Goal: Task Accomplishment & Management: Use online tool/utility

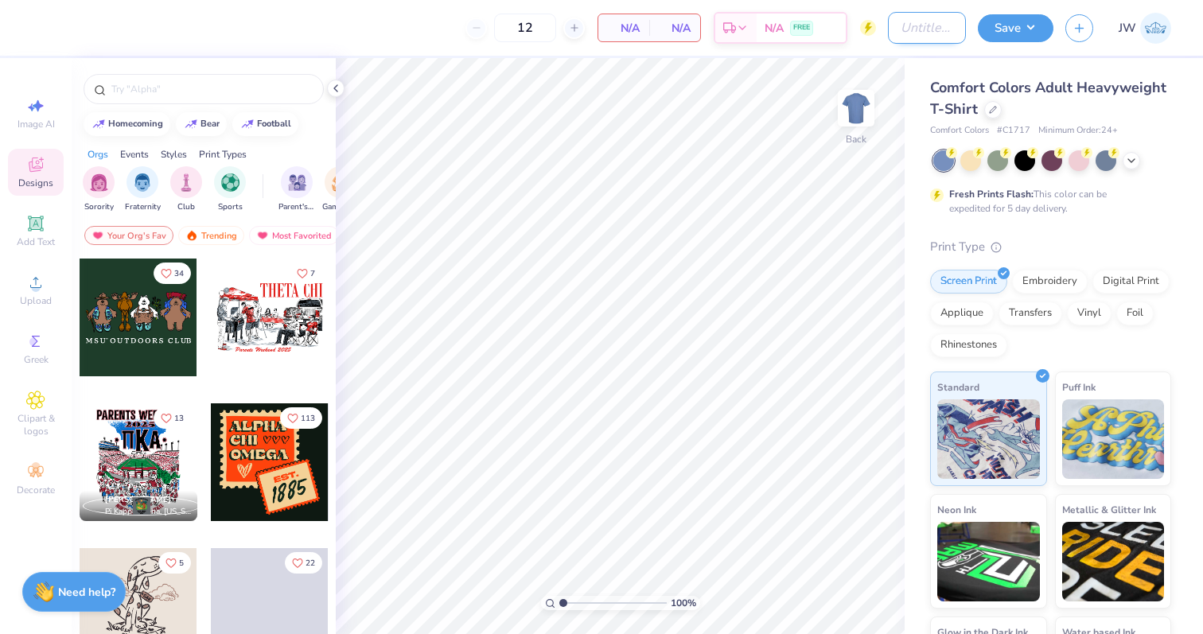
click at [920, 12] on input "Design Title" at bounding box center [927, 28] width 78 height 32
click at [30, 126] on span "Image AI" at bounding box center [35, 124] width 37 height 13
select select "4"
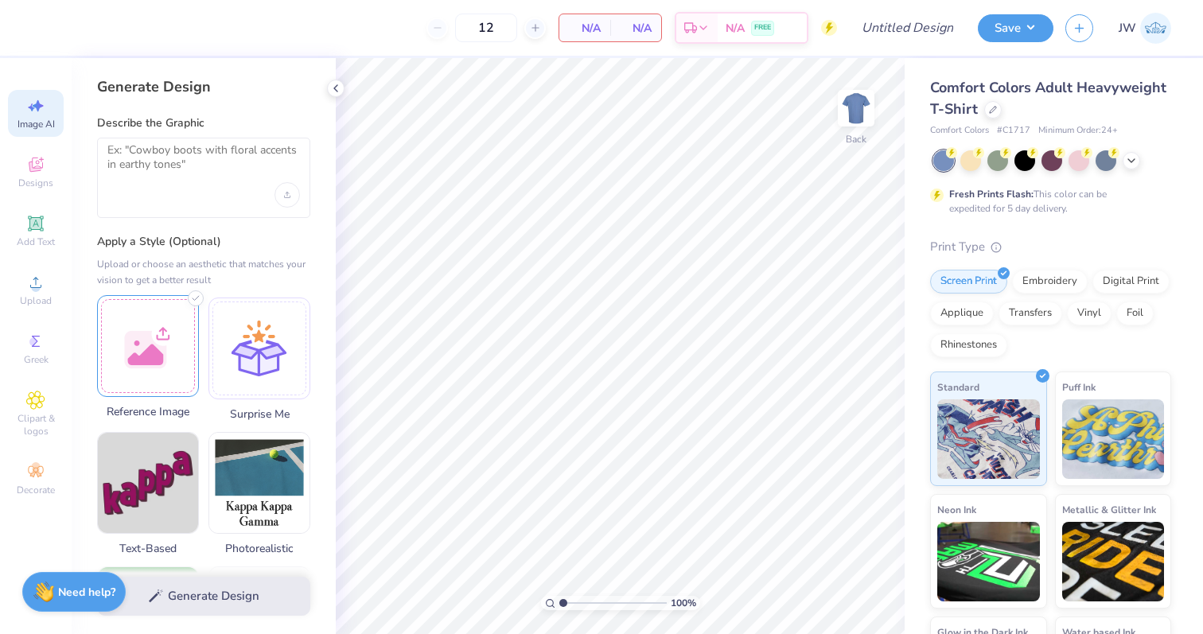
click at [169, 313] on div at bounding box center [148, 346] width 102 height 102
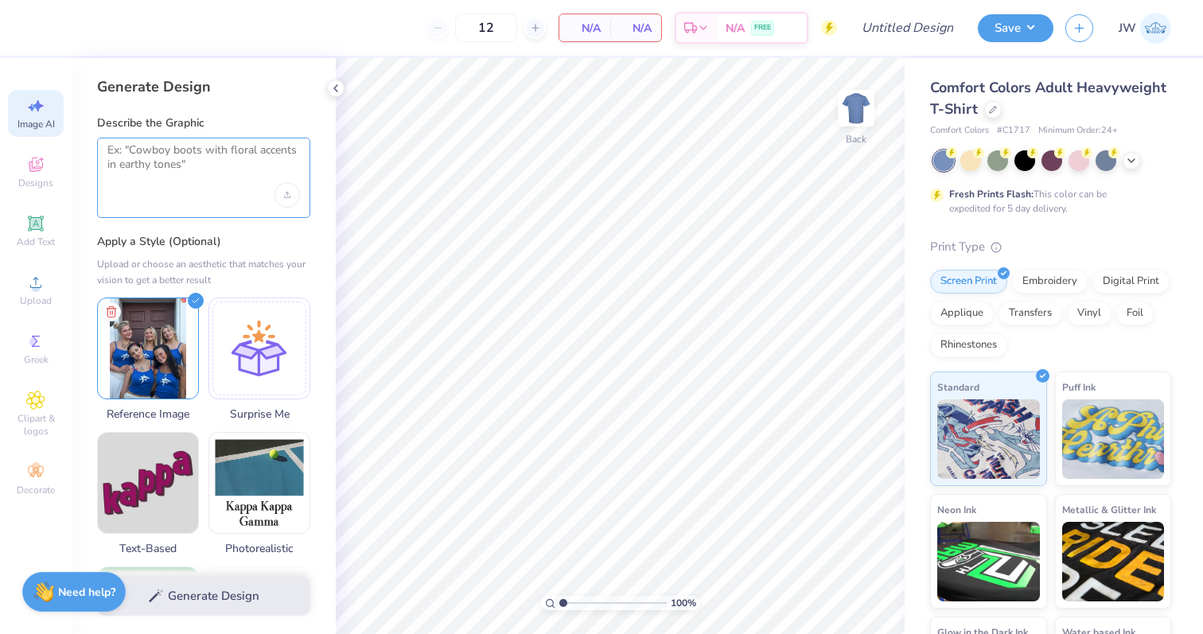
click at [226, 173] on textarea at bounding box center [203, 163] width 192 height 40
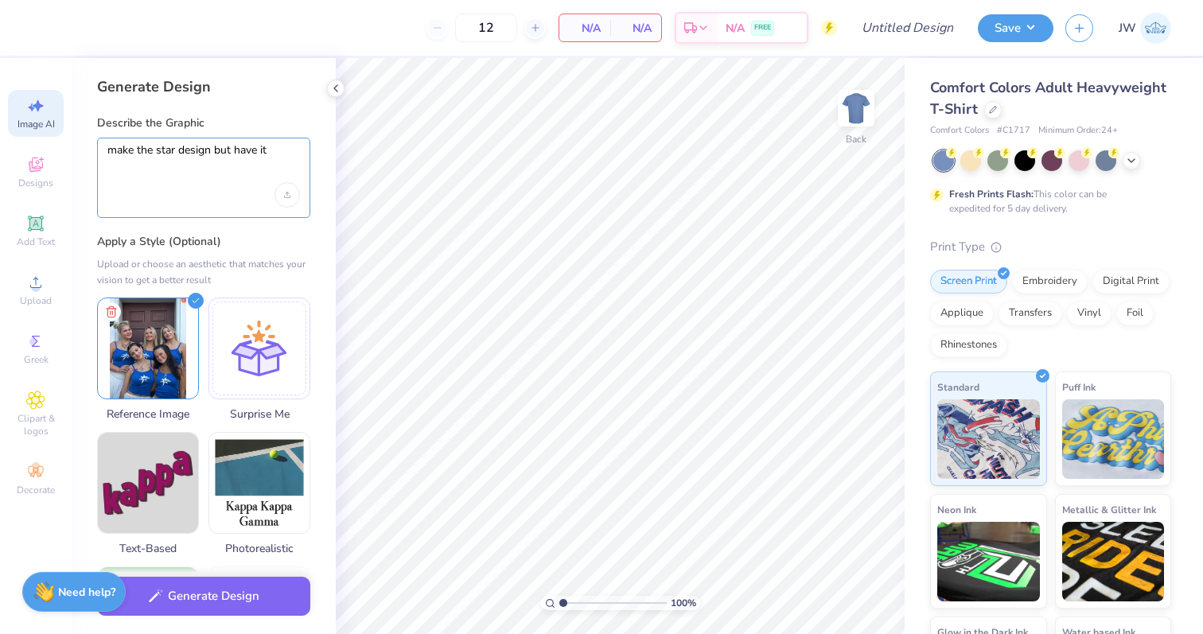
click at [208, 150] on textarea "make the star design but have it" at bounding box center [203, 163] width 192 height 40
click at [134, 164] on textarea "make the star design that is on the shirt(but not the shirt!!!) but have it" at bounding box center [203, 163] width 192 height 40
click at [279, 177] on textarea "make the star design that is on the shirt (but not the shirt!!!) but have it" at bounding box center [203, 163] width 192 height 40
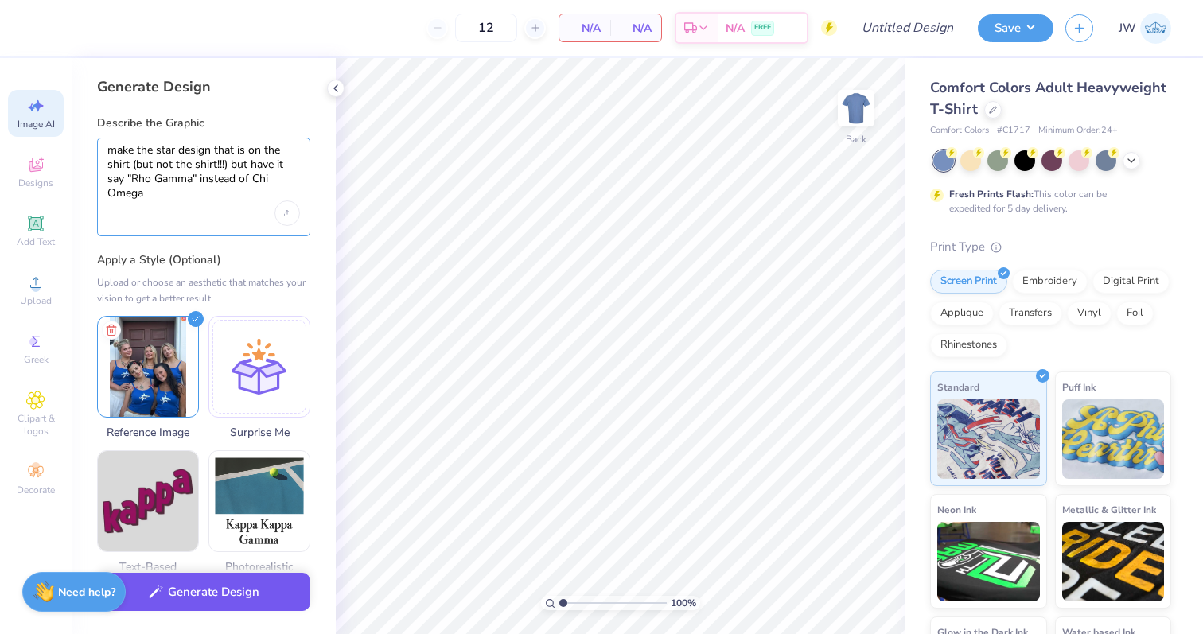
type textarea "make the star design that is on the shirt (but not the shirt!!!) but have it sa…"
click at [227, 588] on button "Generate Design" at bounding box center [203, 592] width 213 height 39
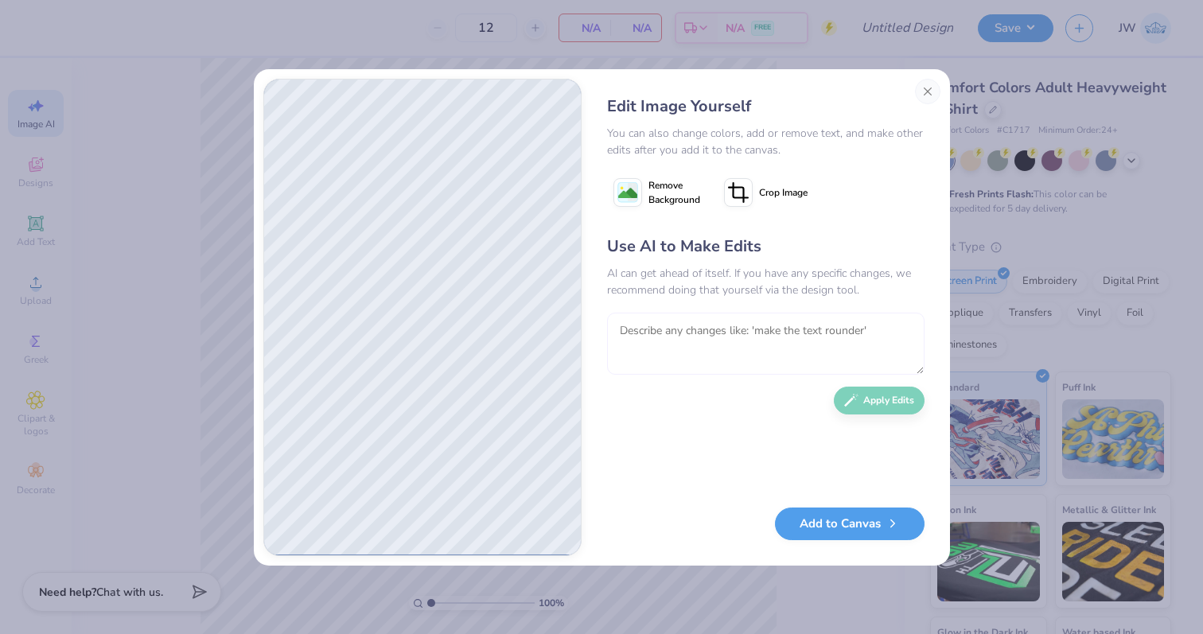
click at [702, 344] on textarea at bounding box center [765, 344] width 317 height 62
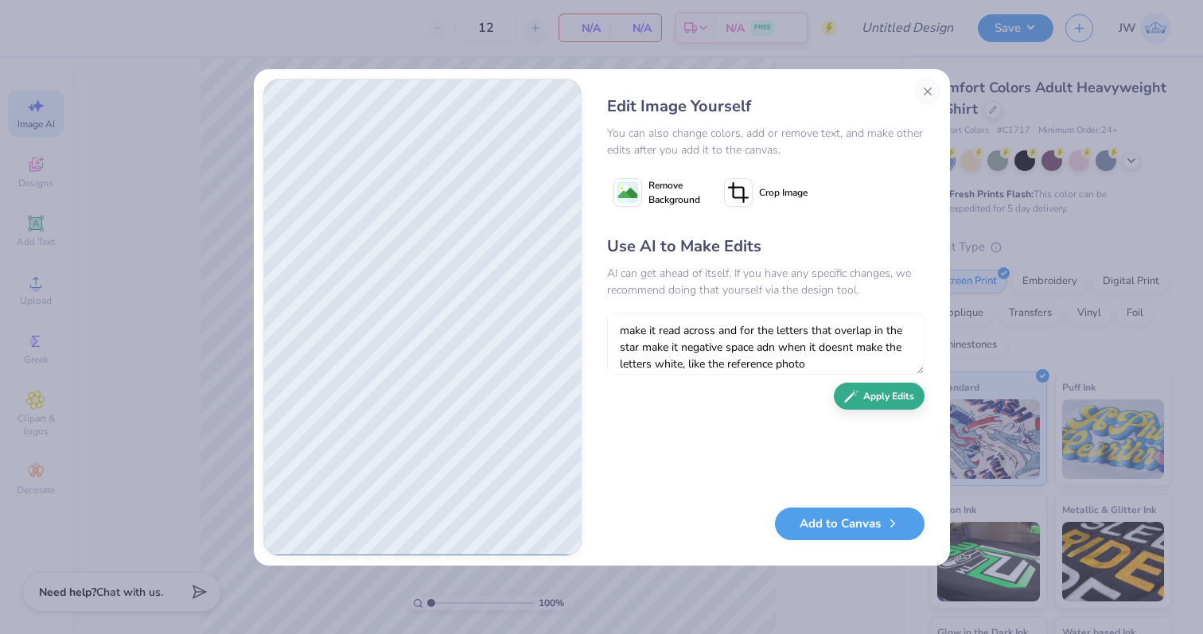
type textarea "make it read across and for the letters that overlap in the star make it negati…"
click at [904, 401] on button "Apply Edits" at bounding box center [879, 397] width 91 height 28
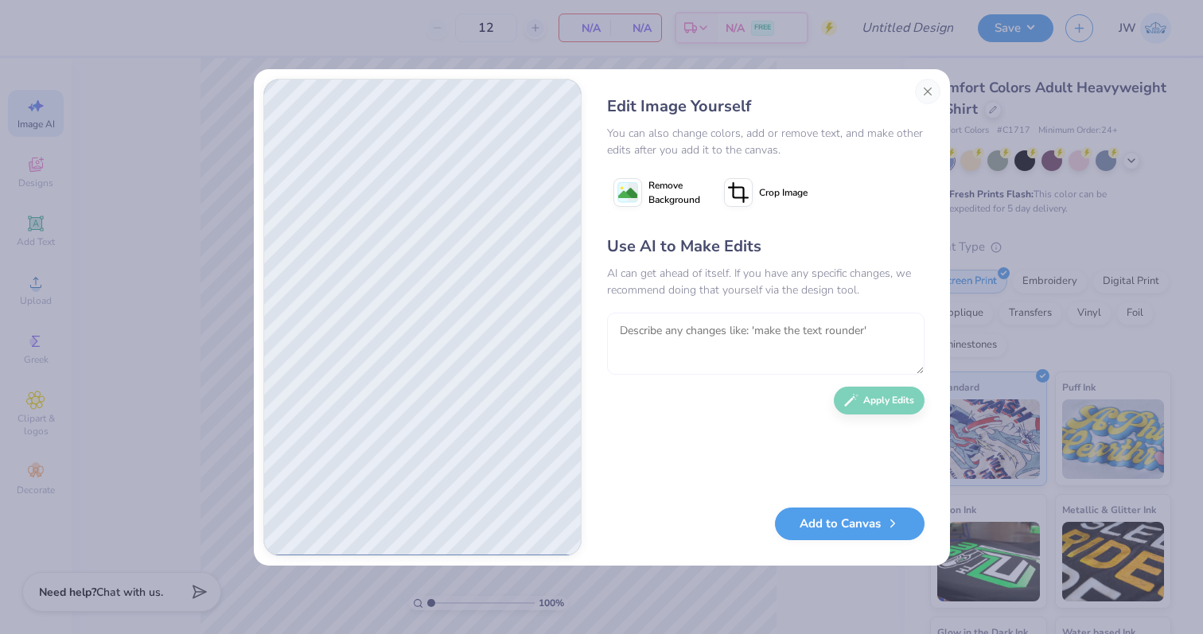
click at [674, 350] on textarea at bounding box center [765, 344] width 317 height 62
type textarea "m"
type textarea "yes, but make the rho and gamma read on the same line please"
click at [886, 407] on button "Apply Edits" at bounding box center [879, 397] width 91 height 28
click at [712, 337] on textarea at bounding box center [765, 344] width 317 height 62
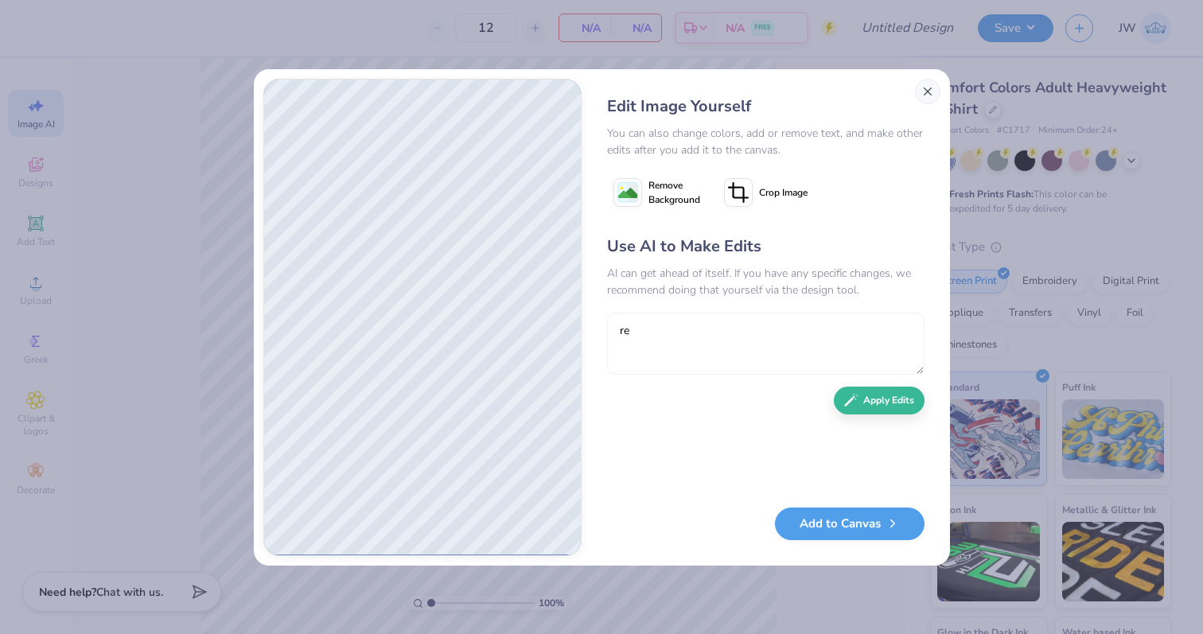
type textarea "re"
click at [923, 87] on button "Close" at bounding box center [927, 91] width 25 height 25
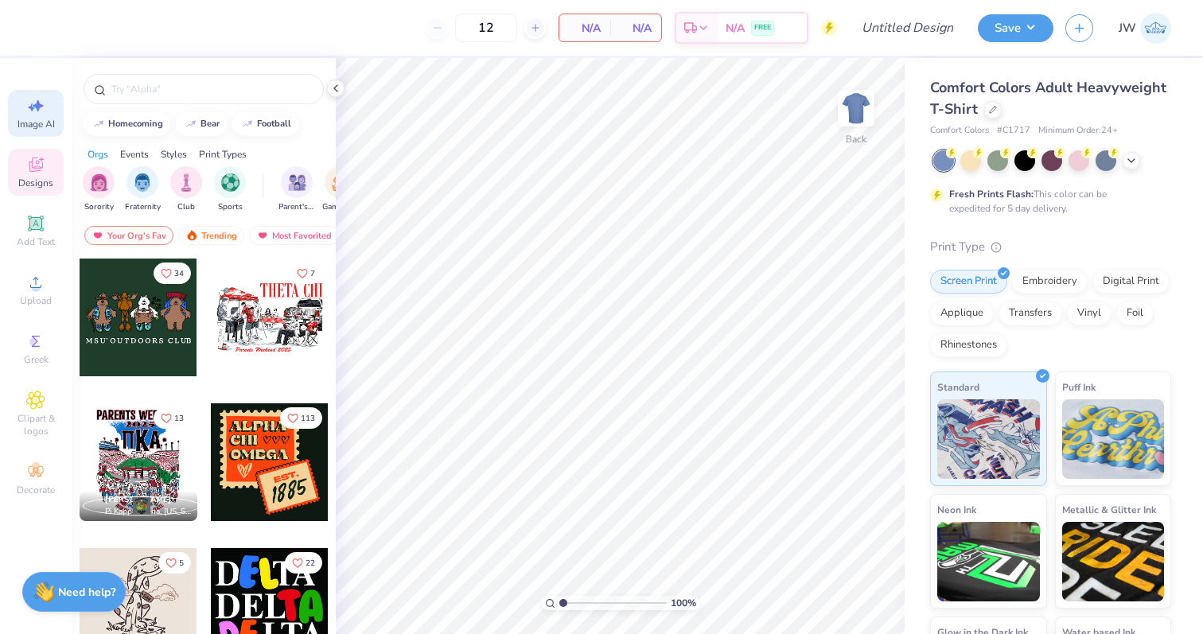
click at [37, 112] on icon at bounding box center [35, 105] width 19 height 19
select select "4"
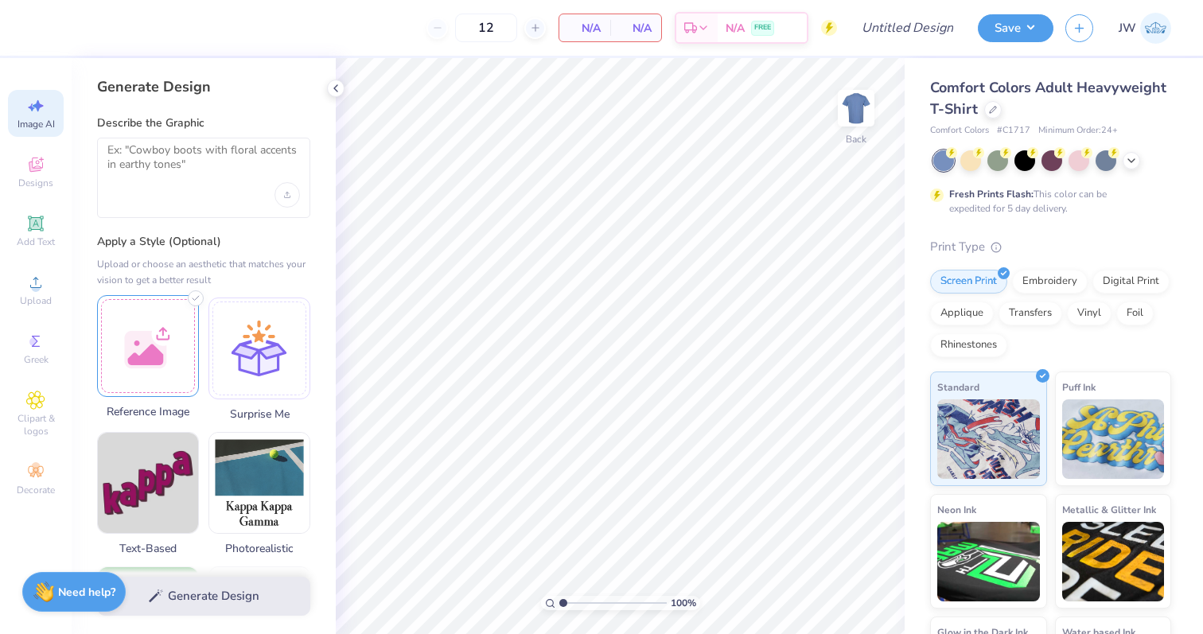
click at [147, 319] on div at bounding box center [148, 346] width 102 height 102
click at [139, 151] on textarea at bounding box center [203, 163] width 192 height 40
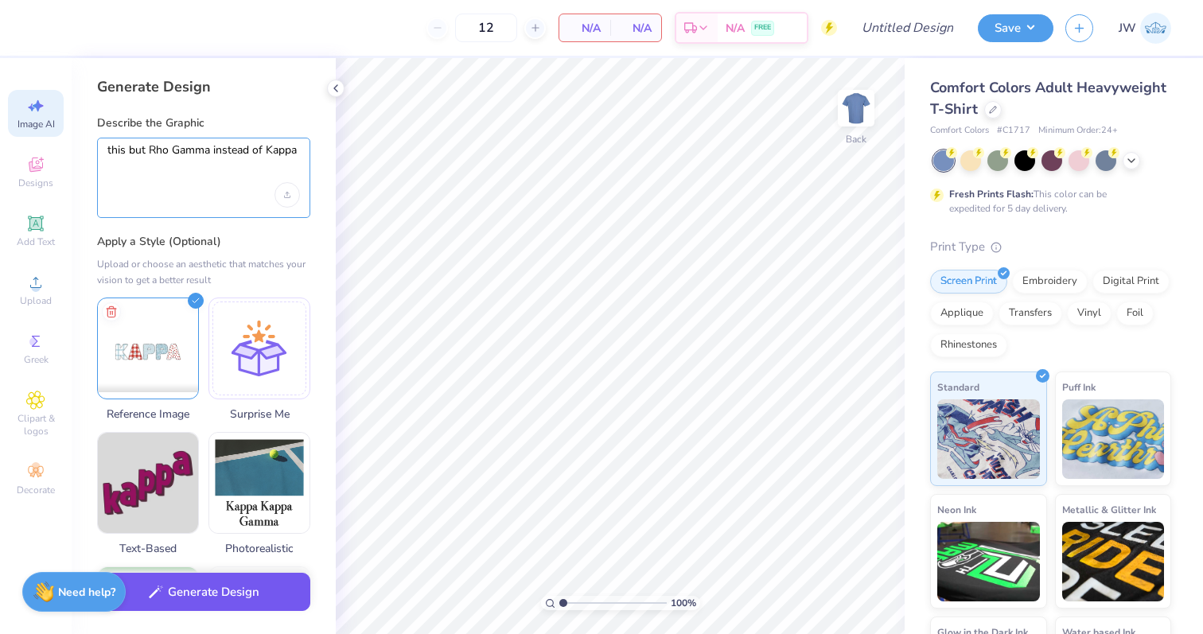
type textarea "this but Rho Gamma instead of Kappa"
click at [202, 608] on button "Generate Design" at bounding box center [203, 592] width 213 height 39
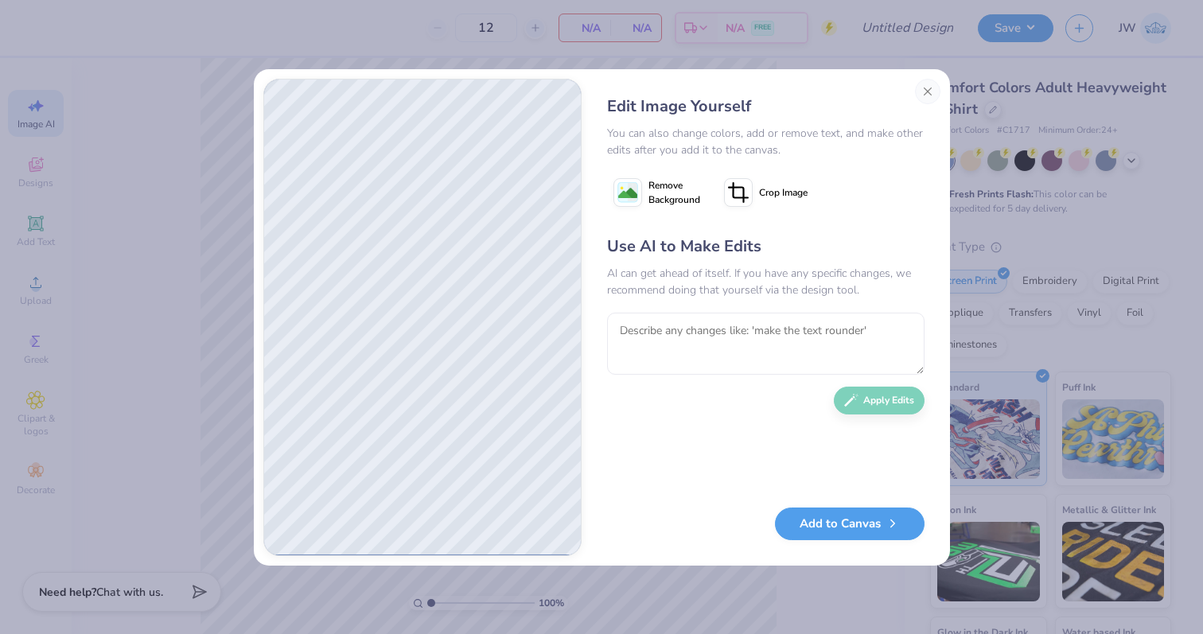
click at [635, 204] on icon at bounding box center [627, 192] width 29 height 29
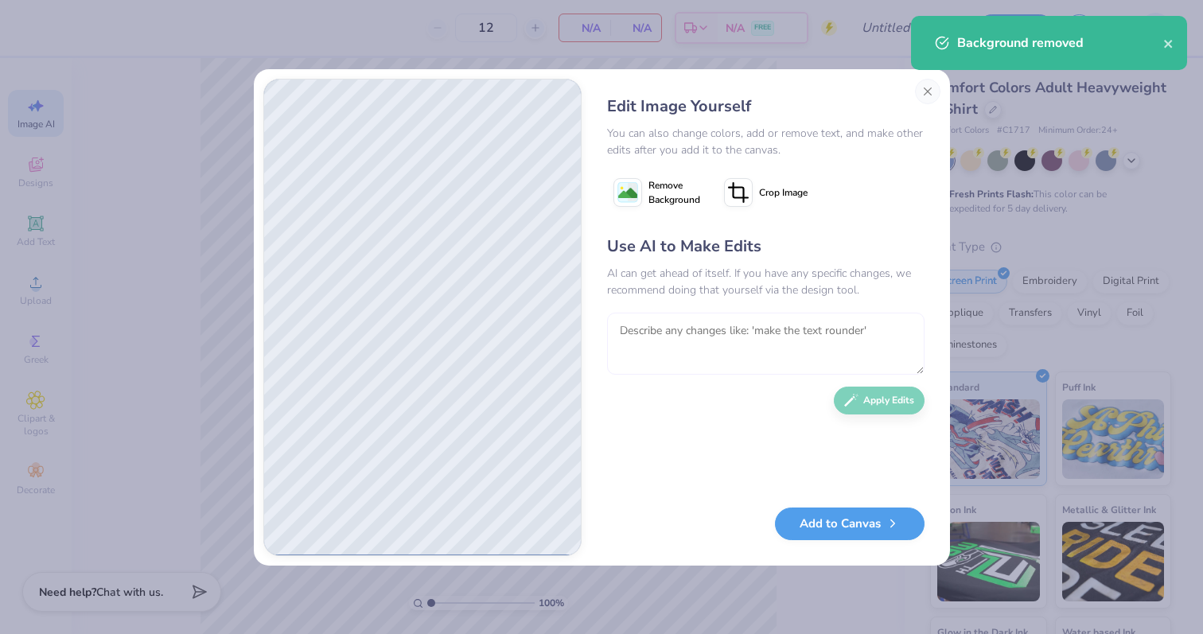
click at [710, 348] on textarea at bounding box center [765, 344] width 317 height 62
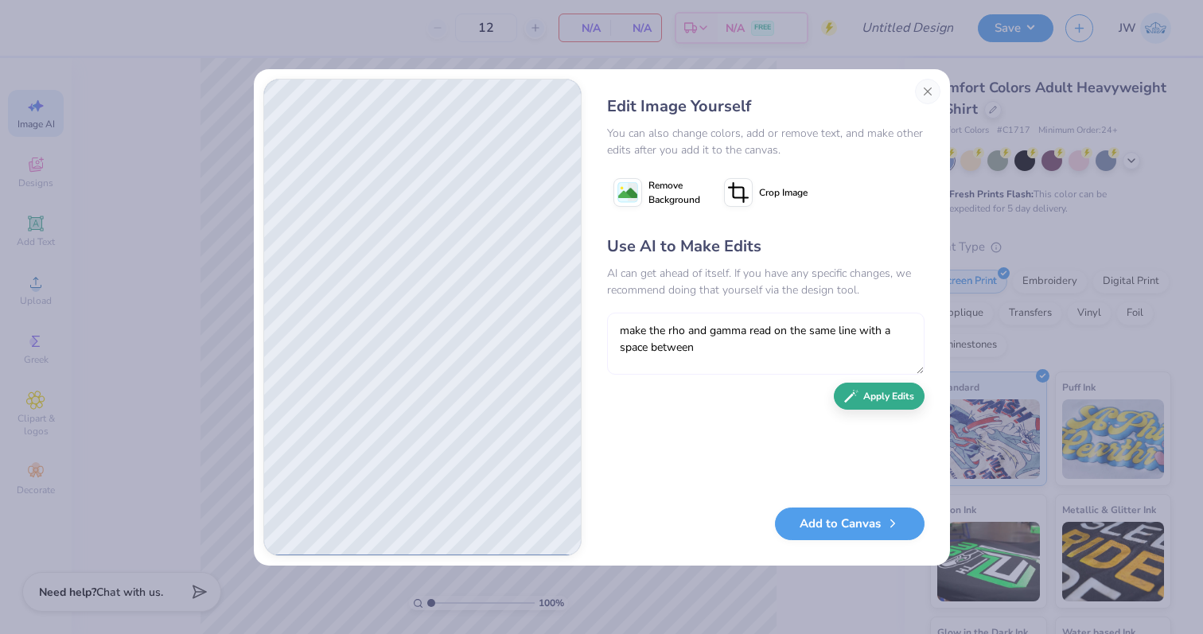
type textarea "make the rho and gamma read on the same line with a space between"
click at [894, 403] on button "Apply Edits" at bounding box center [879, 397] width 91 height 28
click at [649, 196] on span "Remove Background" at bounding box center [674, 192] width 52 height 29
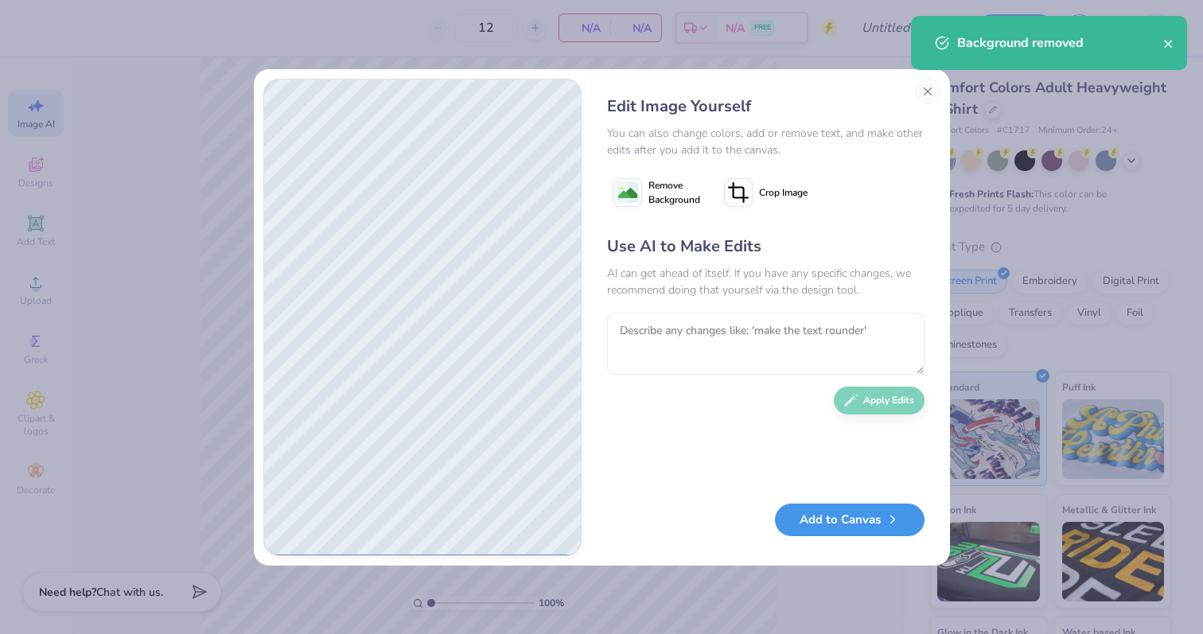
click at [832, 512] on button "Add to Canvas" at bounding box center [850, 520] width 150 height 33
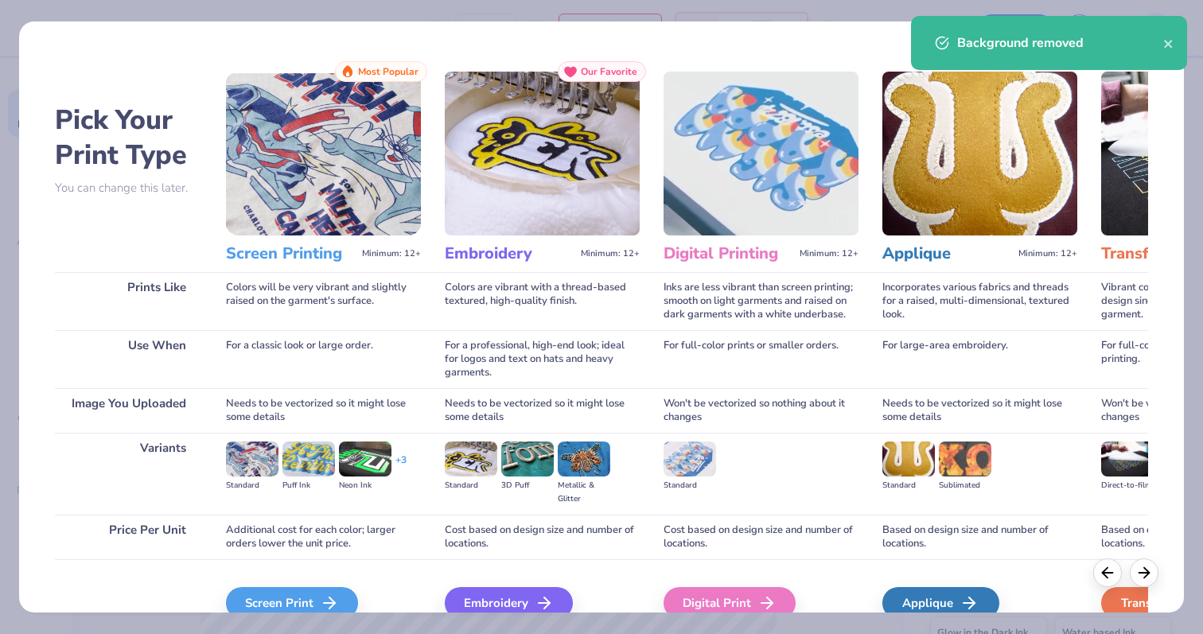
click at [278, 581] on div "Screen Print We'll vectorize your image." at bounding box center [323, 601] width 195 height 85
click at [278, 597] on div "Screen Print" at bounding box center [294, 603] width 132 height 32
click at [278, 601] on div "Screen Print" at bounding box center [294, 603] width 132 height 32
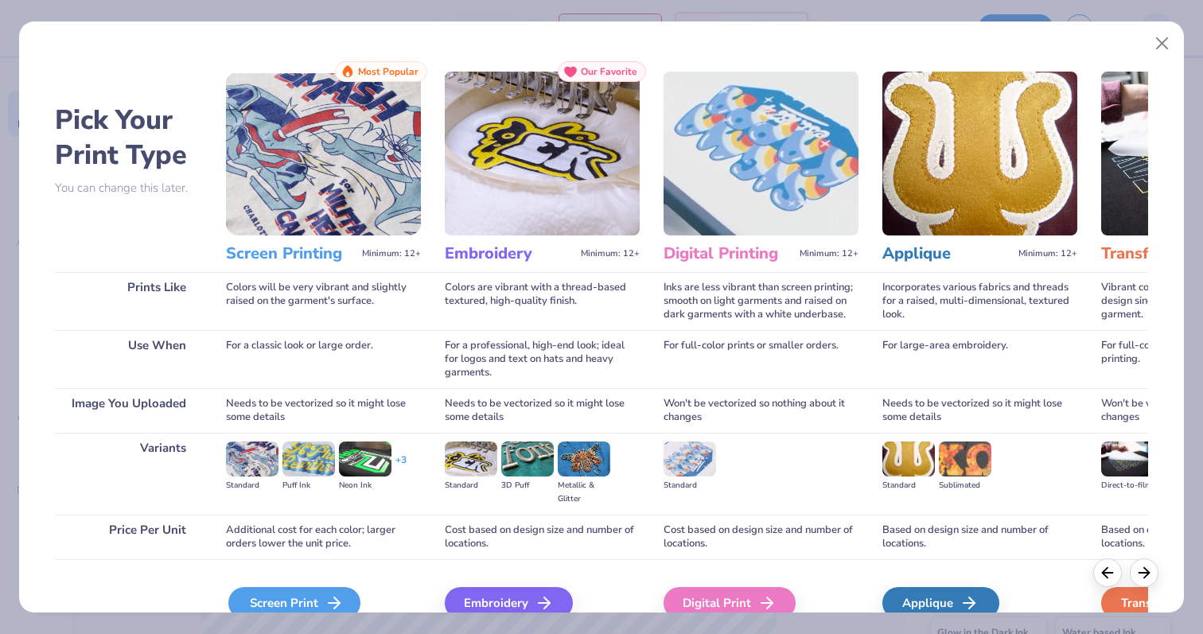
click at [287, 595] on div "Screen Print" at bounding box center [294, 603] width 132 height 32
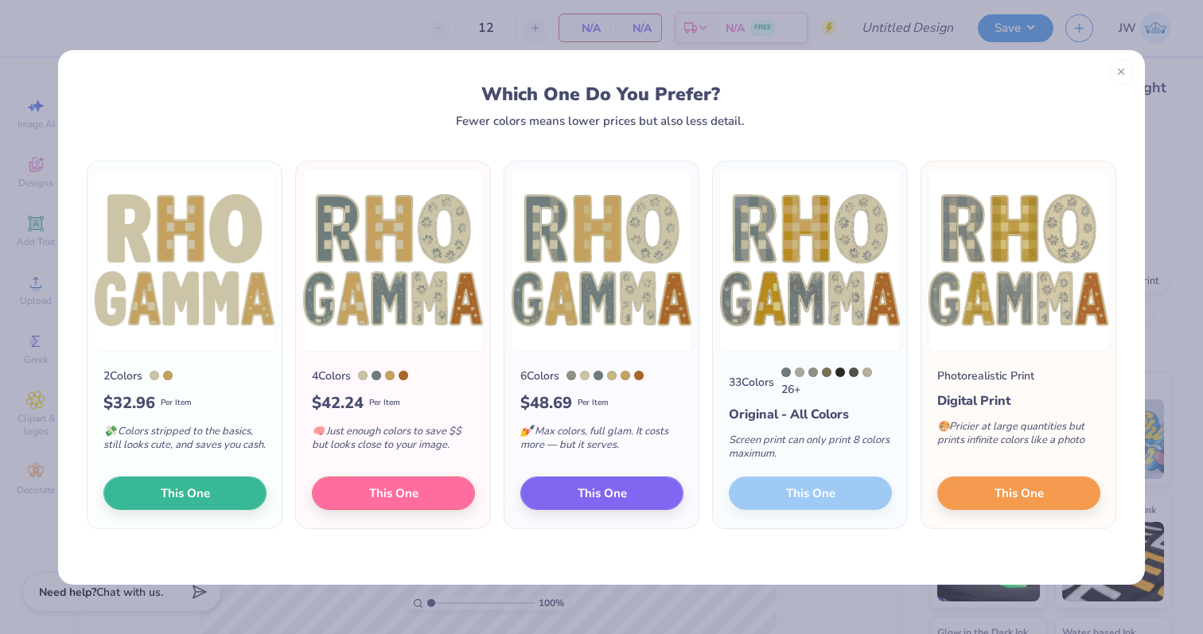
click at [605, 517] on div "6 Colors $ 48.69 Per Item 💅 Max colors, full glam. It costs more — but it serve…" at bounding box center [601, 440] width 194 height 177
click at [605, 490] on span "This One" at bounding box center [601, 490] width 49 height 18
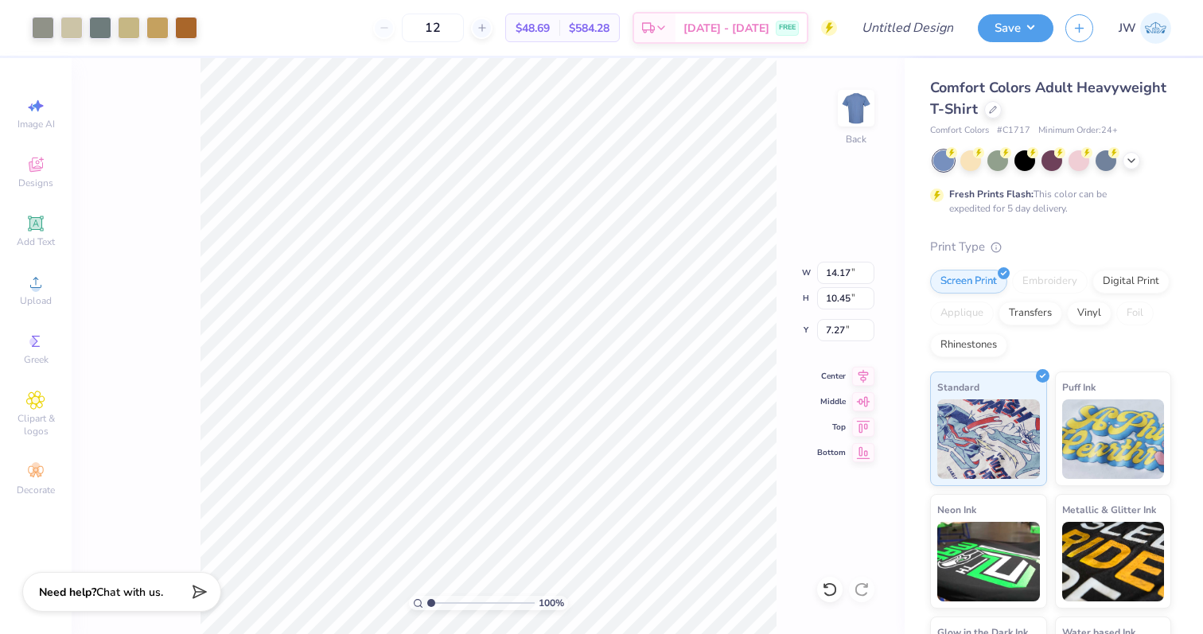
type input "7.84"
type input "5.78"
type input "7.81"
type input "8.02"
type input "11.95"
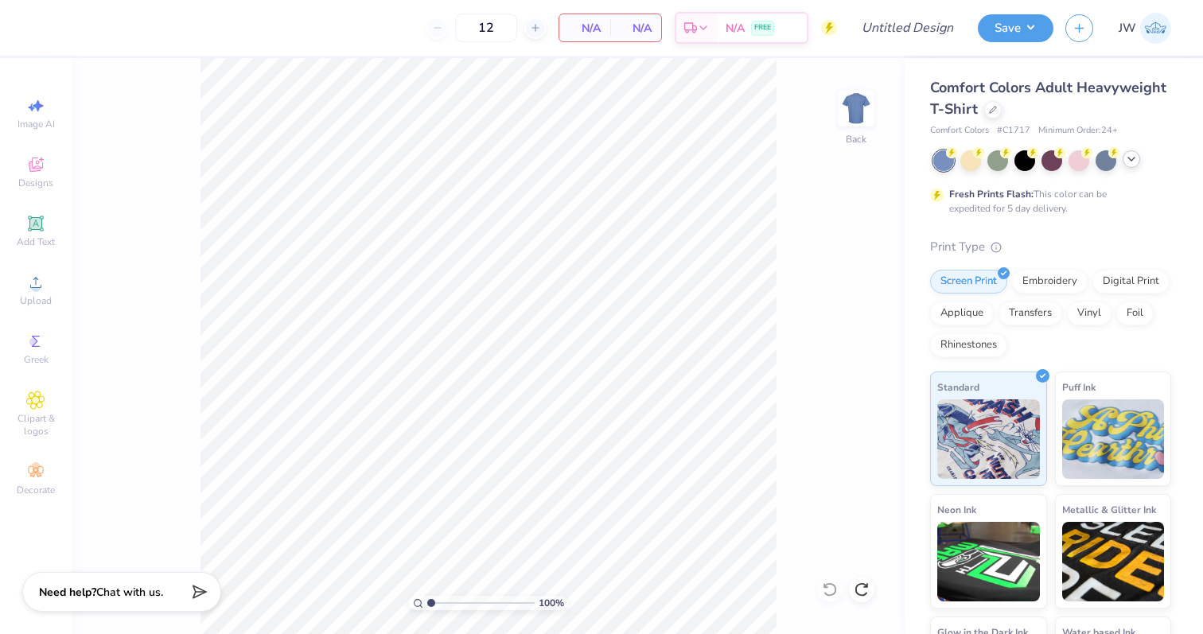
click at [1130, 162] on icon at bounding box center [1131, 159] width 13 height 13
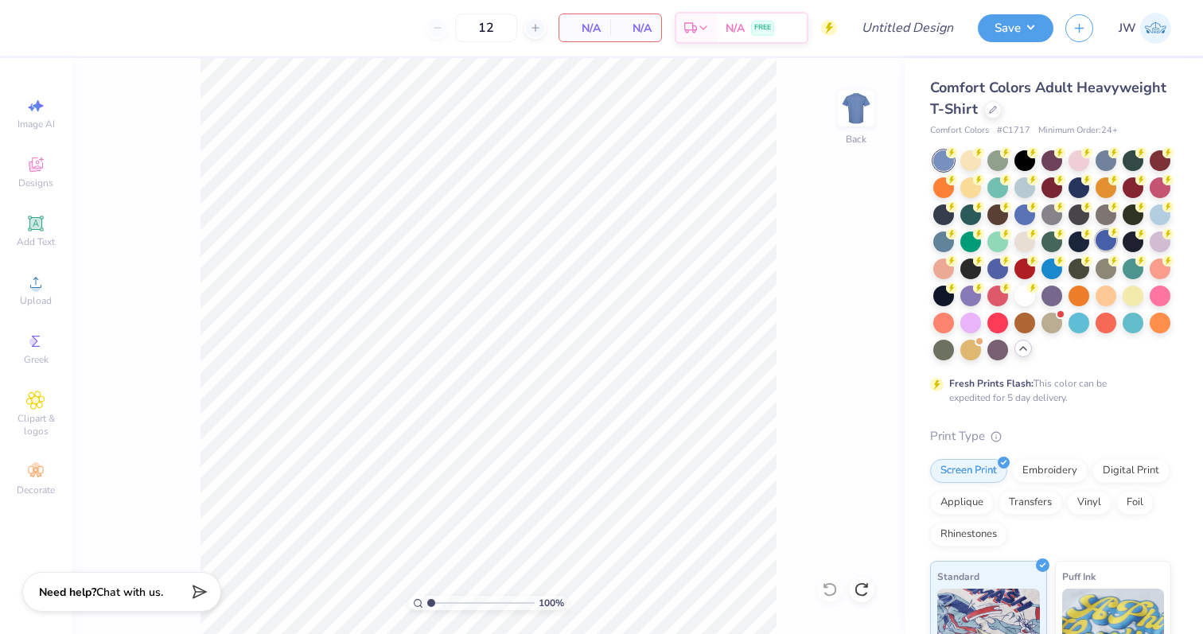
click at [1102, 245] on div at bounding box center [1105, 240] width 21 height 21
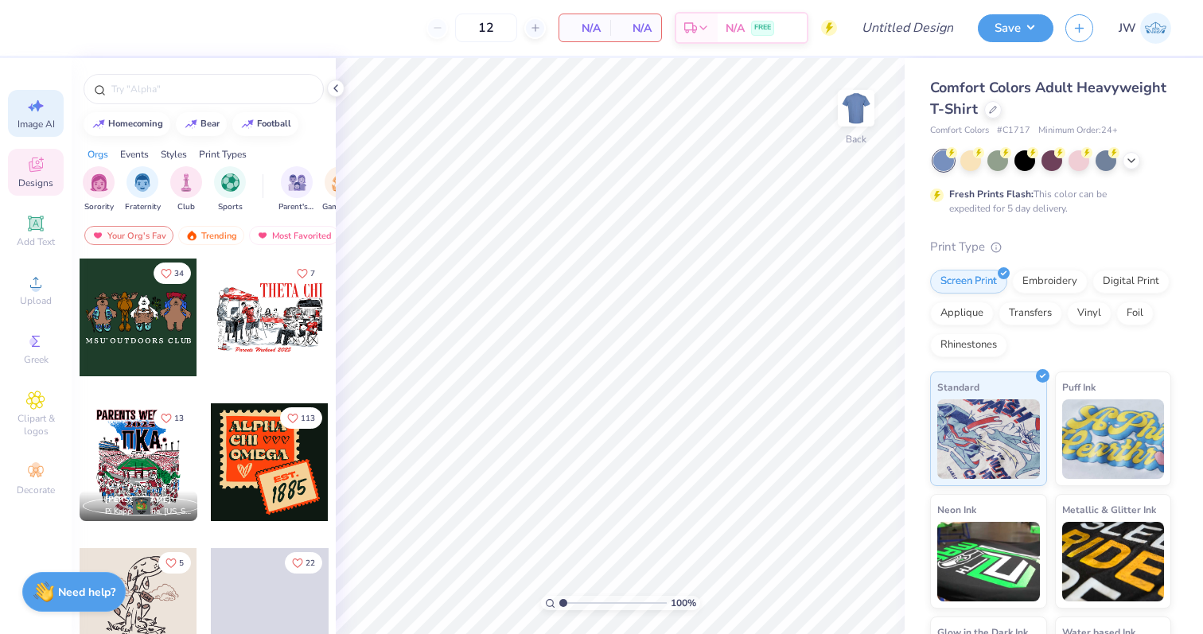
click at [29, 96] on icon at bounding box center [35, 105] width 19 height 19
select select "4"
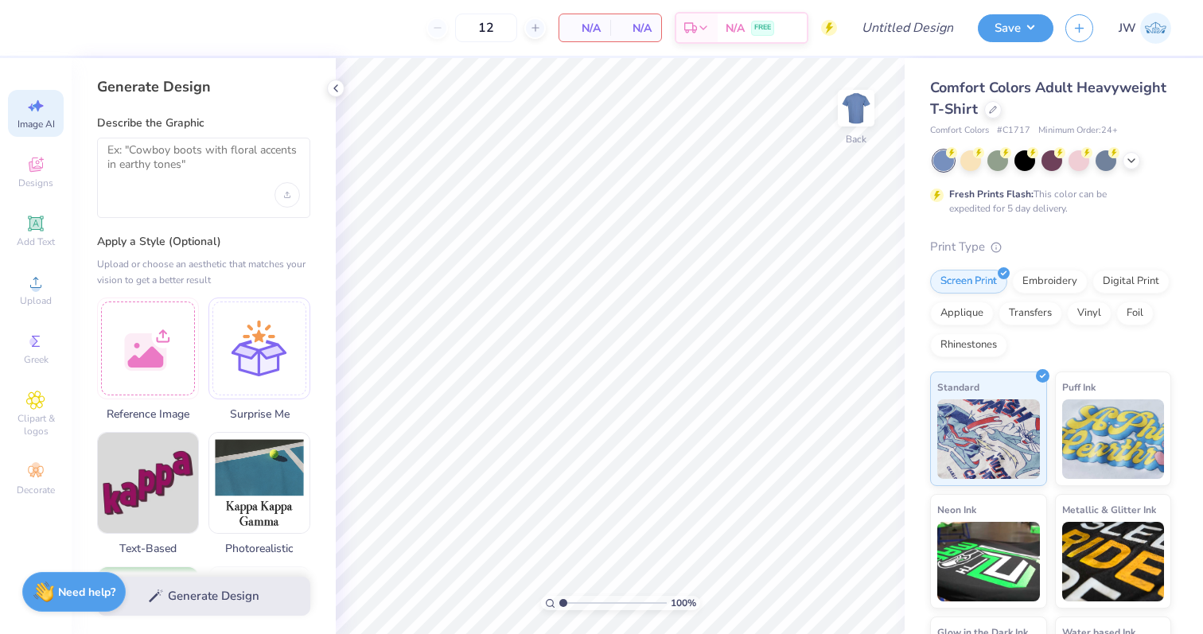
click at [26, 97] on icon at bounding box center [35, 105] width 19 height 19
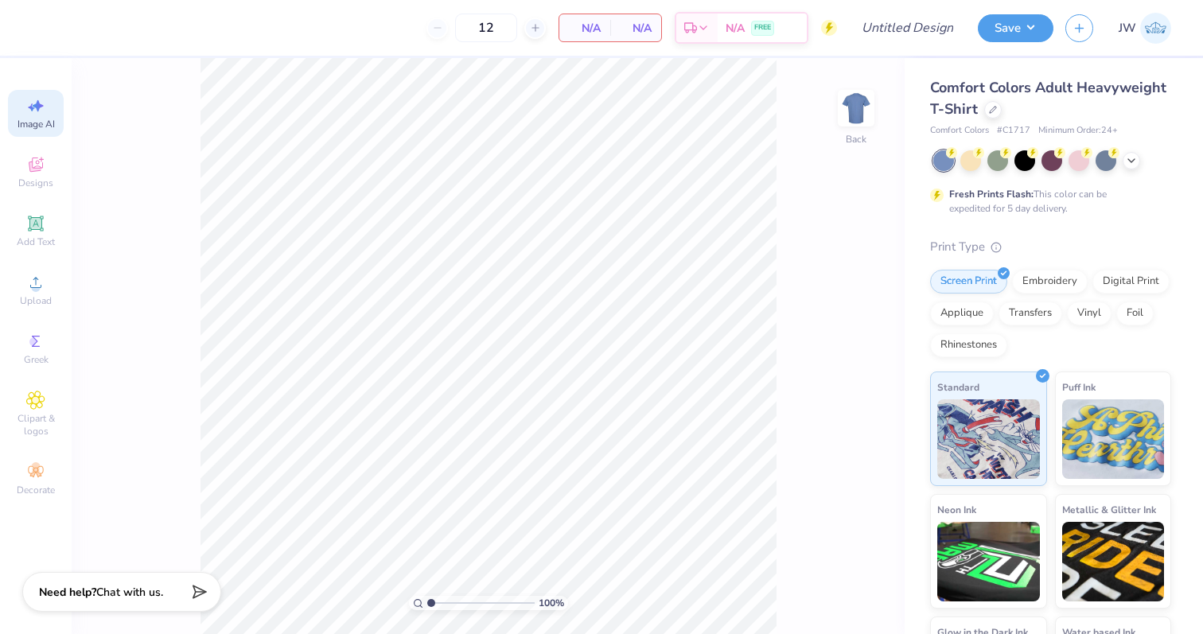
click at [26, 112] on icon at bounding box center [35, 105] width 19 height 19
select select "4"
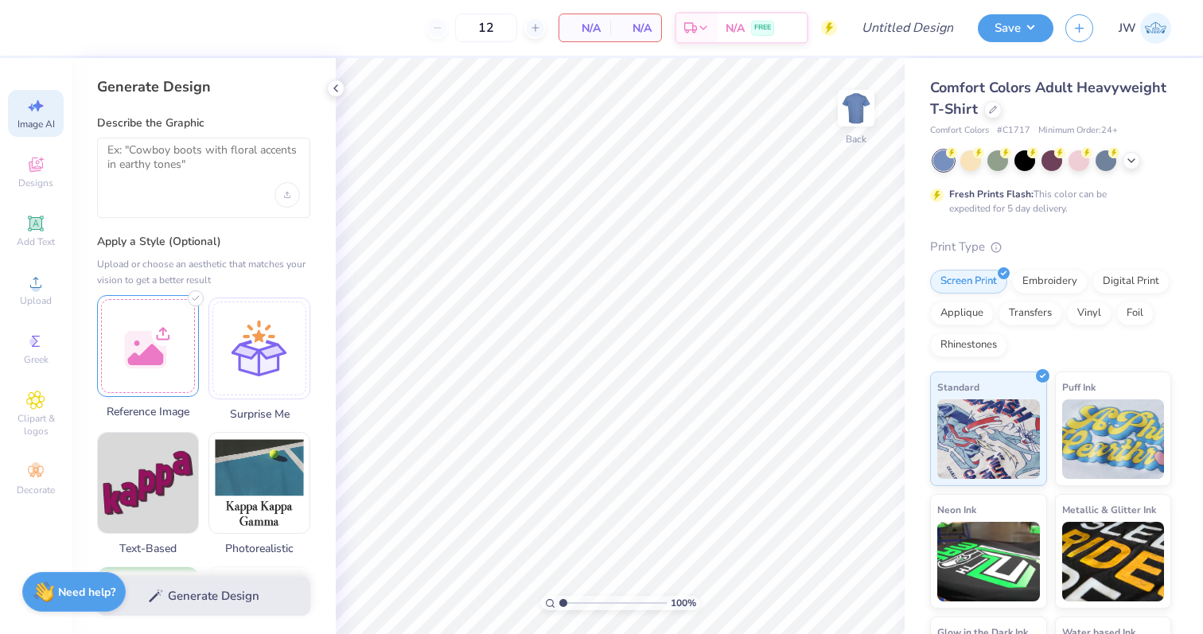
click at [170, 348] on div at bounding box center [148, 346] width 102 height 102
click at [197, 165] on textarea at bounding box center [203, 163] width 192 height 40
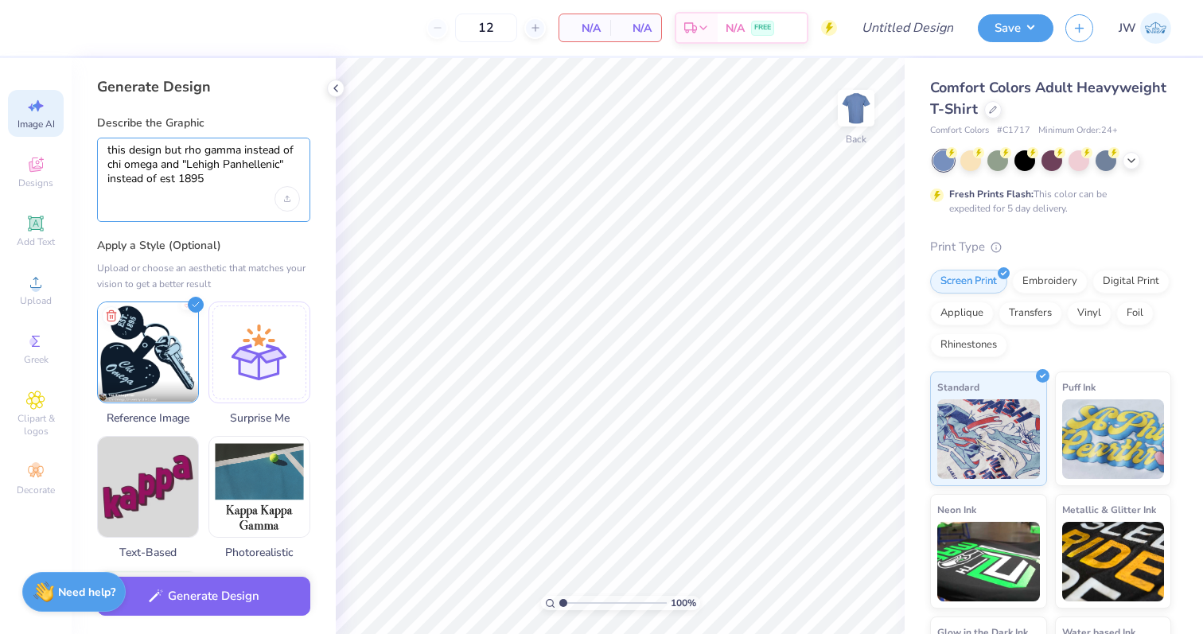
click at [201, 171] on textarea "this design but rho gamma instead of chi omega and "Lehigh Panhellenic" instead…" at bounding box center [203, 165] width 192 height 44
click at [185, 164] on textarea "this design but rho gamma instead of chi omega and "Lehigh Panhellenic" instead…" at bounding box center [203, 165] width 192 height 44
drag, startPoint x: 187, startPoint y: 164, endPoint x: 281, endPoint y: 161, distance: 93.9
click at [281, 161] on textarea "this design but rho gamma instead of chi omega and "Lehigh Panhellenic" instead…" at bounding box center [203, 165] width 192 height 44
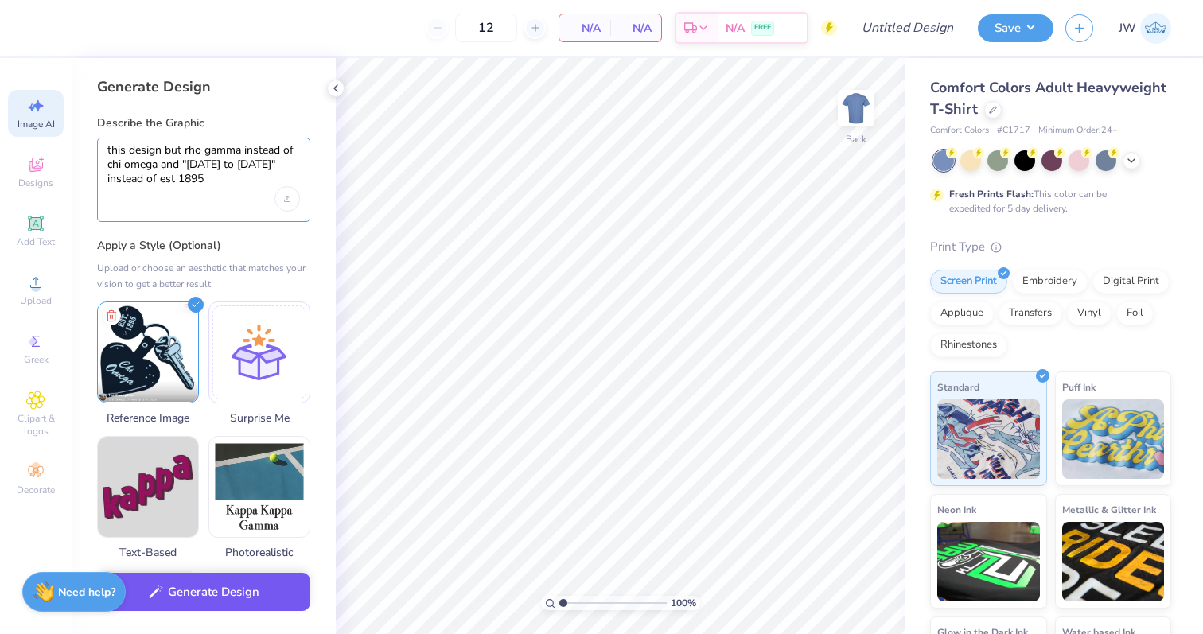
type textarea "this design but rho gamma instead of chi omega and "2025 to 2026" instead of es…"
click at [232, 589] on button "Generate Design" at bounding box center [203, 592] width 213 height 39
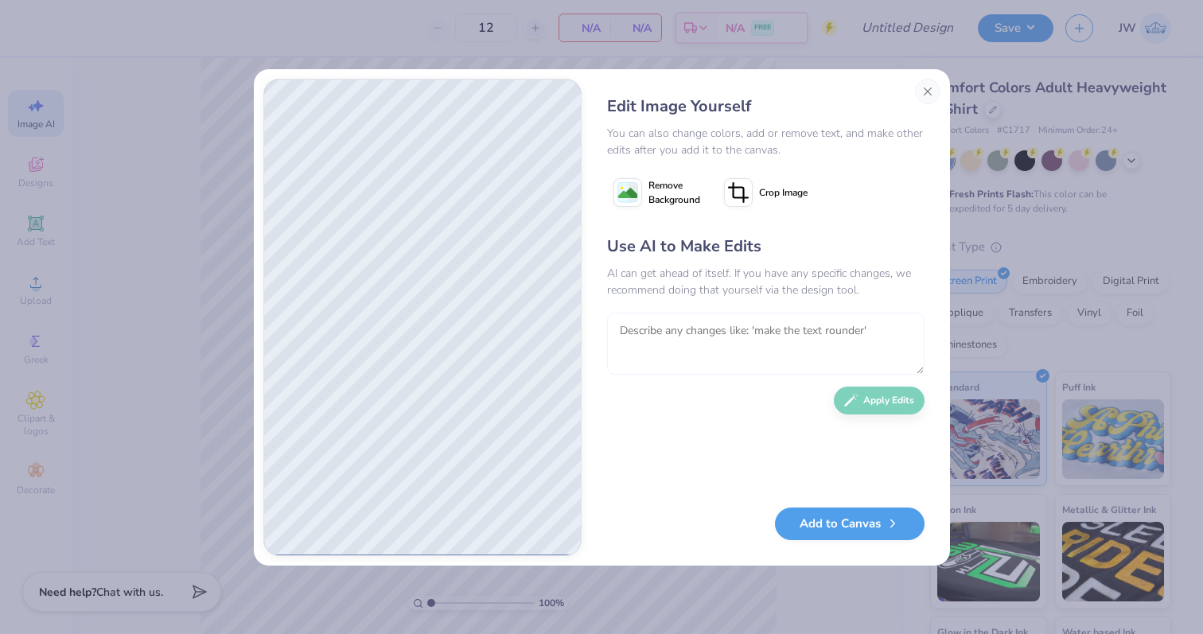
click at [753, 347] on textarea at bounding box center [765, 344] width 317 height 62
click at [635, 189] on image at bounding box center [627, 193] width 19 height 19
click at [852, 504] on div "Edit Image Yourself You can also change colors, add or remove text, and make ot…" at bounding box center [765, 317] width 349 height 477
click at [839, 522] on button "Add to Canvas" at bounding box center [850, 520] width 150 height 33
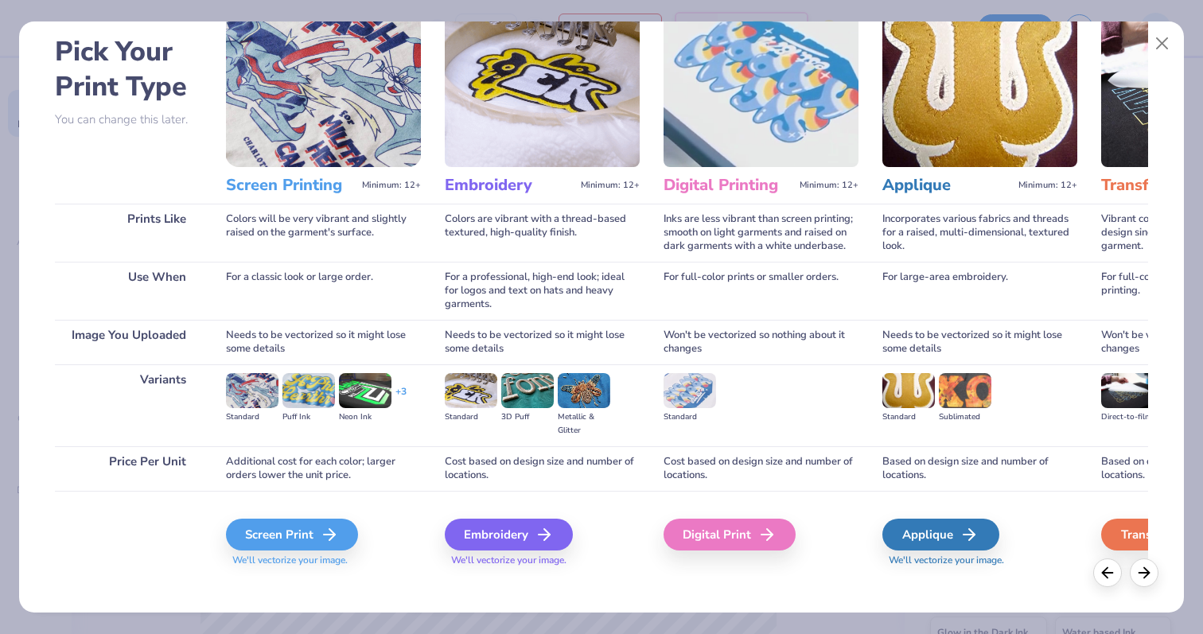
scroll to position [76, 0]
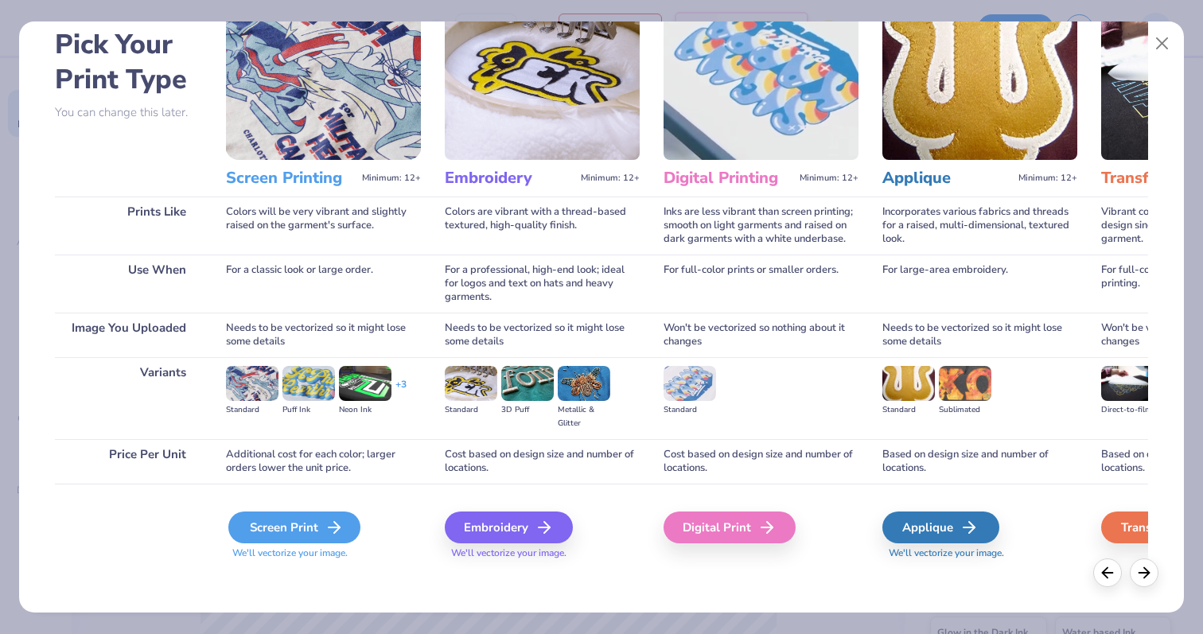
click at [317, 531] on div "Screen Print" at bounding box center [294, 527] width 132 height 32
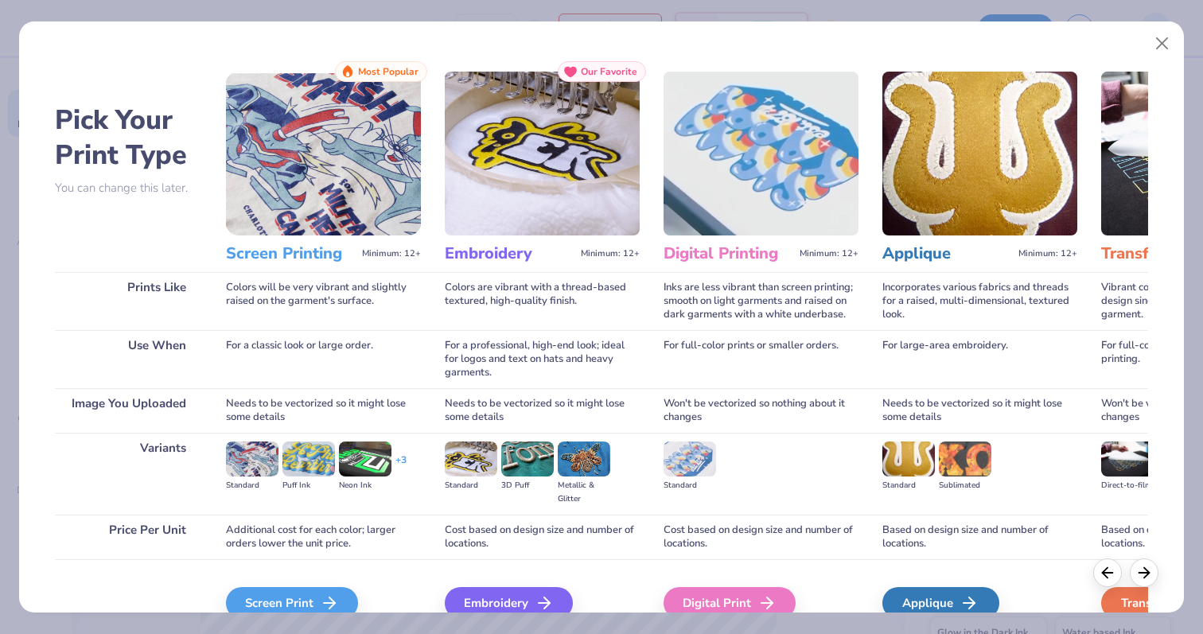
scroll to position [80, 0]
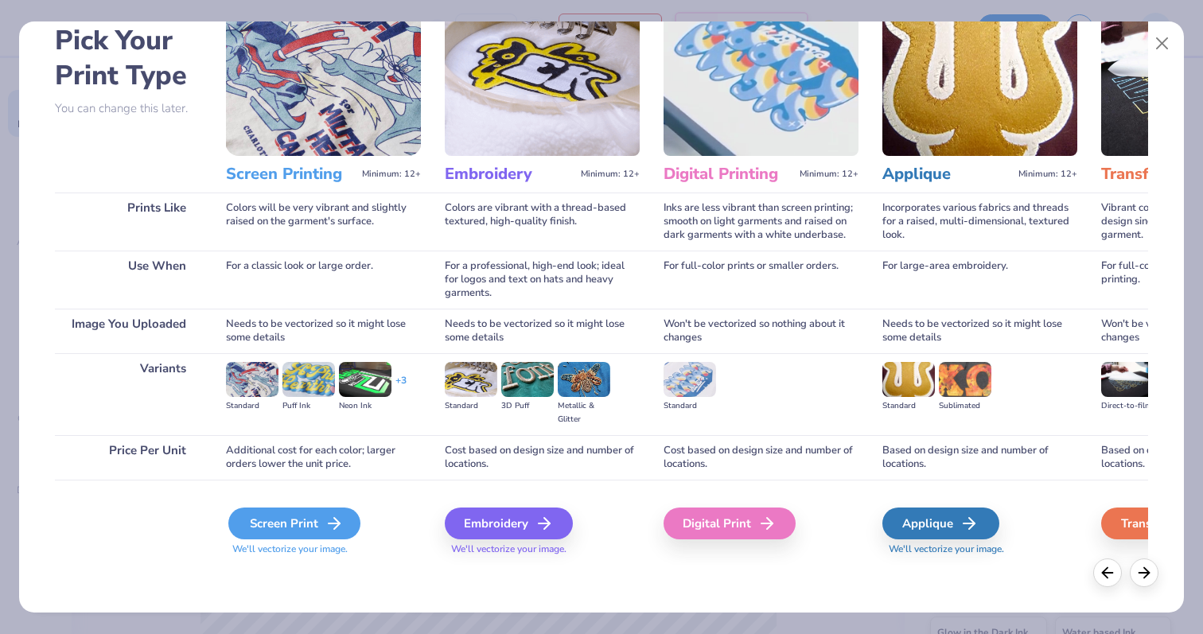
click at [303, 523] on div "Screen Print" at bounding box center [294, 523] width 132 height 32
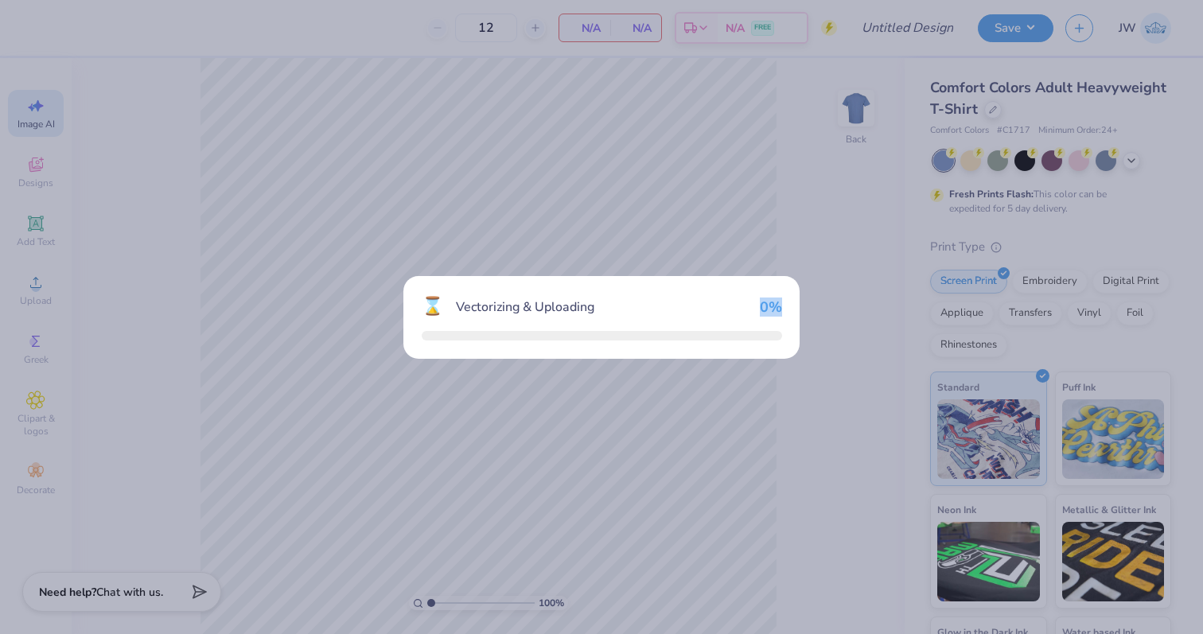
click at [303, 523] on div "⌛ Vectorizing & Uploading 0 %" at bounding box center [601, 317] width 1203 height 634
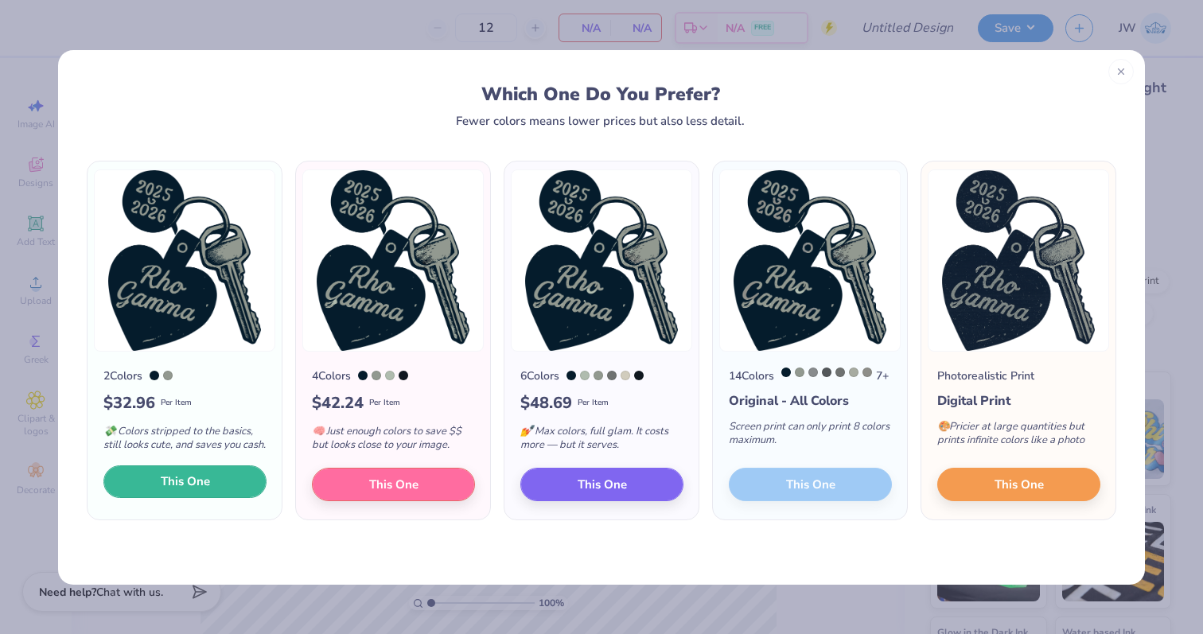
click at [224, 486] on button "This One" at bounding box center [184, 481] width 163 height 33
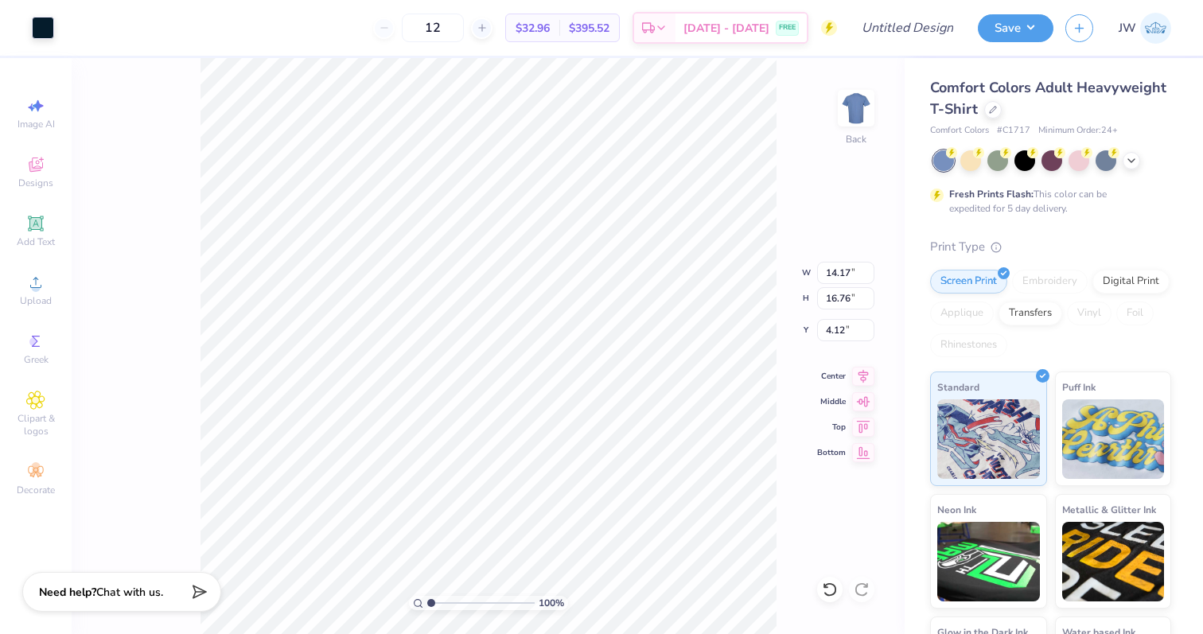
type input "2.21"
type input "1.14"
type input "14.43"
type input "14.17"
type input "16.76"
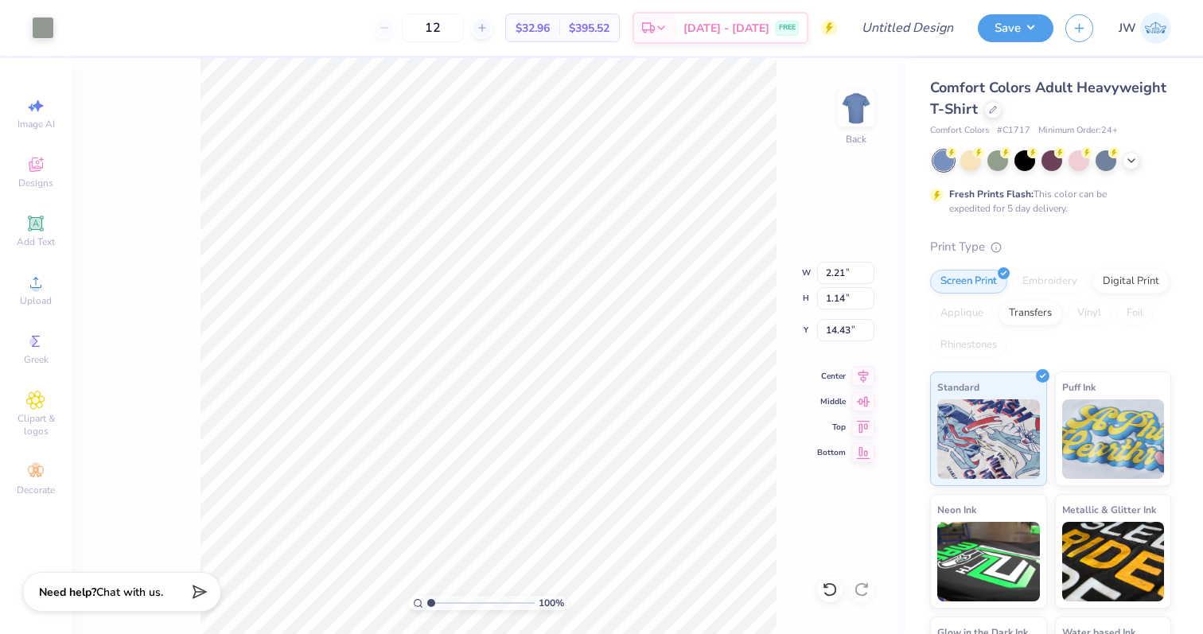
type input "4.12"
type input "5.77"
type input "6.82"
type input "5.31"
click at [992, 113] on div at bounding box center [992, 107] width 17 height 17
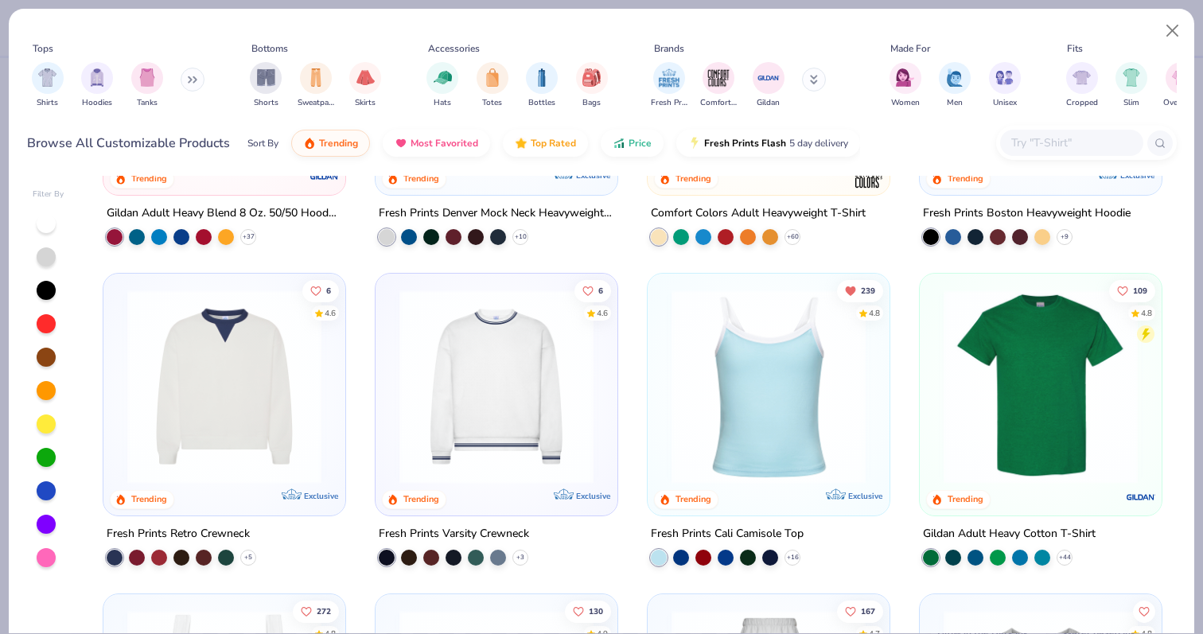
scroll to position [258, 0]
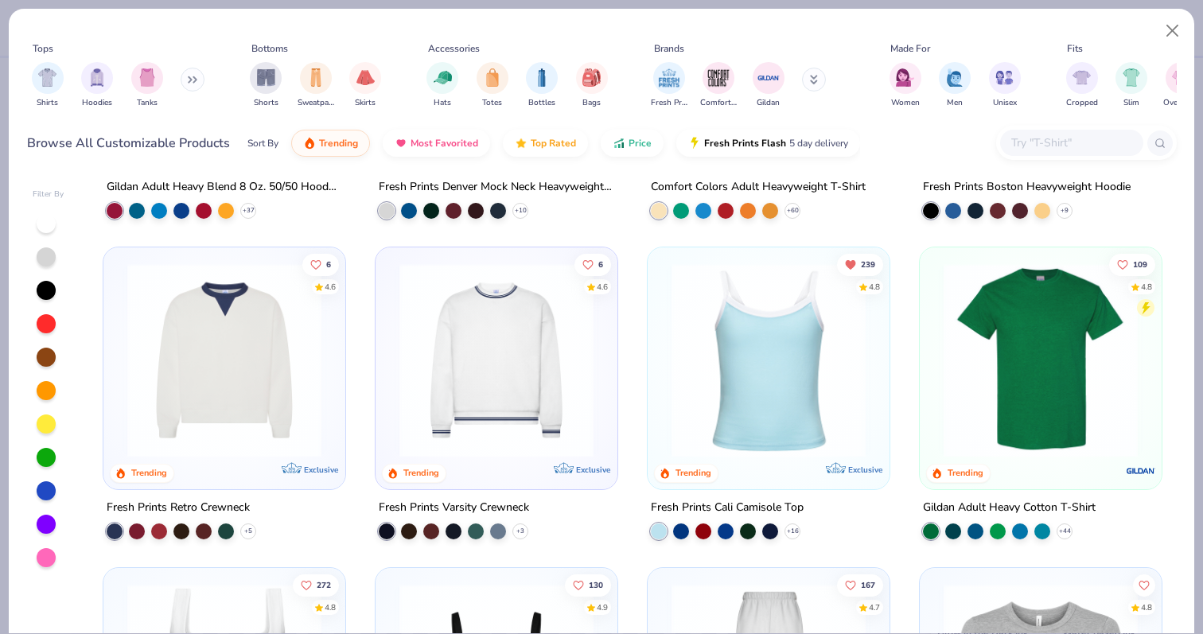
click at [773, 397] on img at bounding box center [768, 360] width 210 height 194
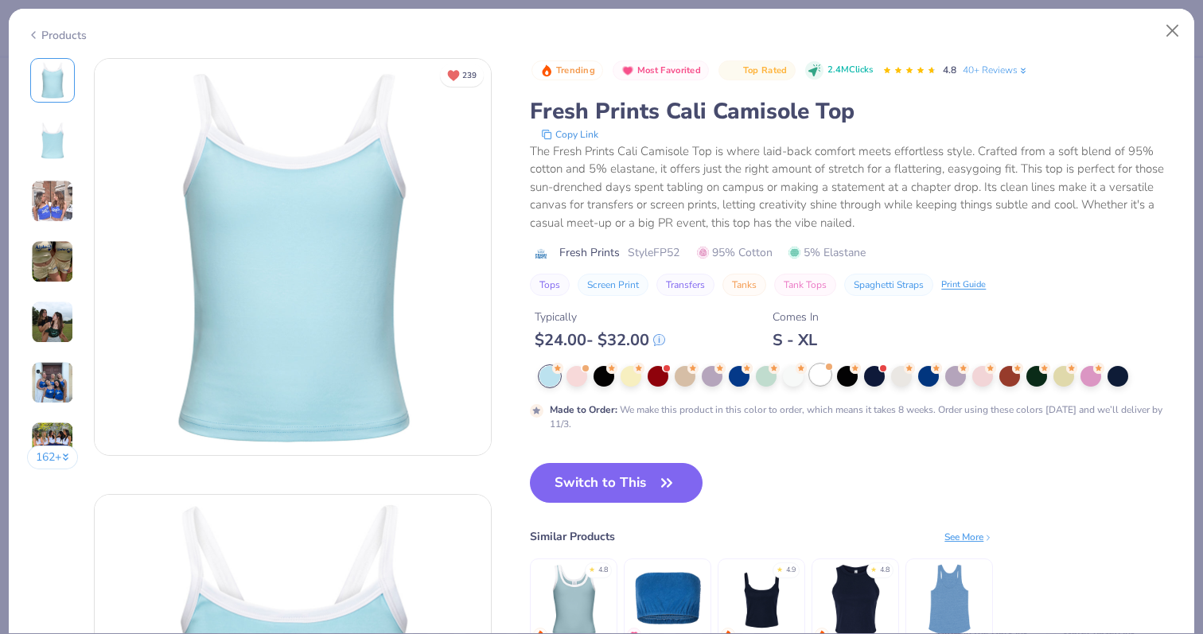
click at [820, 379] on div at bounding box center [820, 374] width 21 height 21
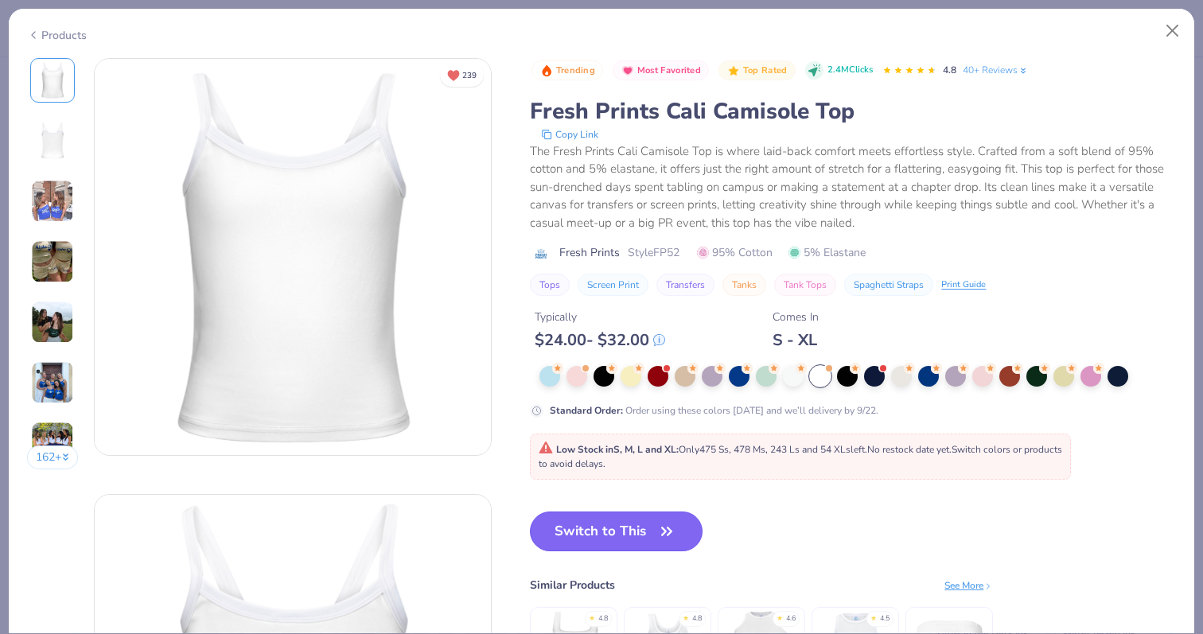
click at [669, 525] on icon "button" at bounding box center [666, 531] width 22 height 22
type input "50"
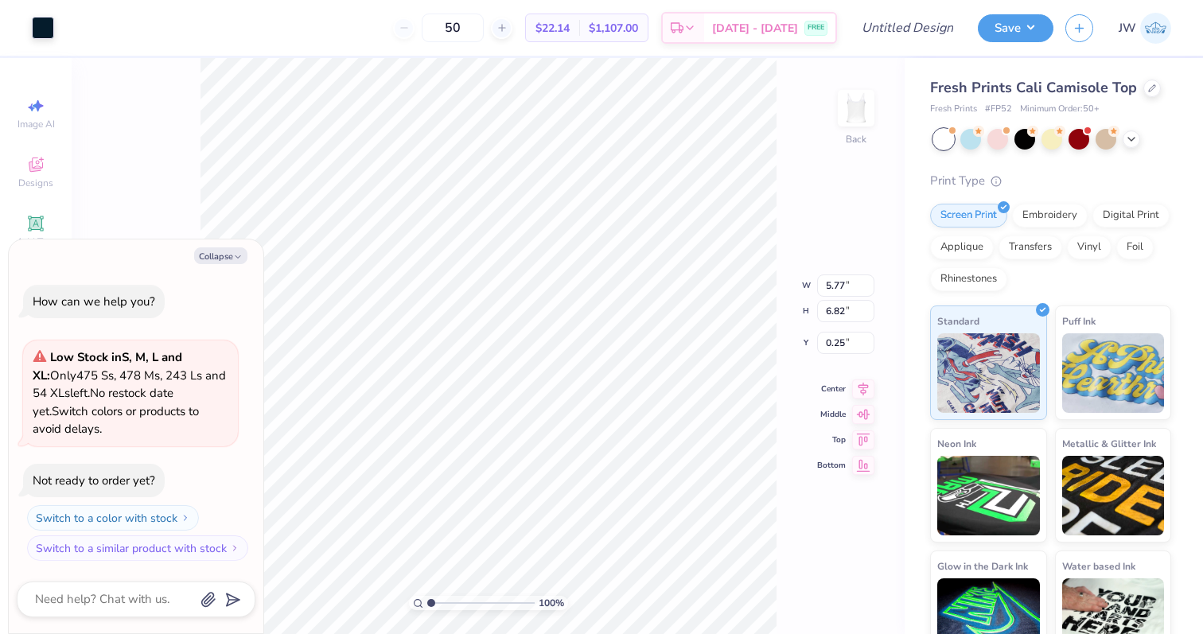
type textarea "x"
type input "2.10"
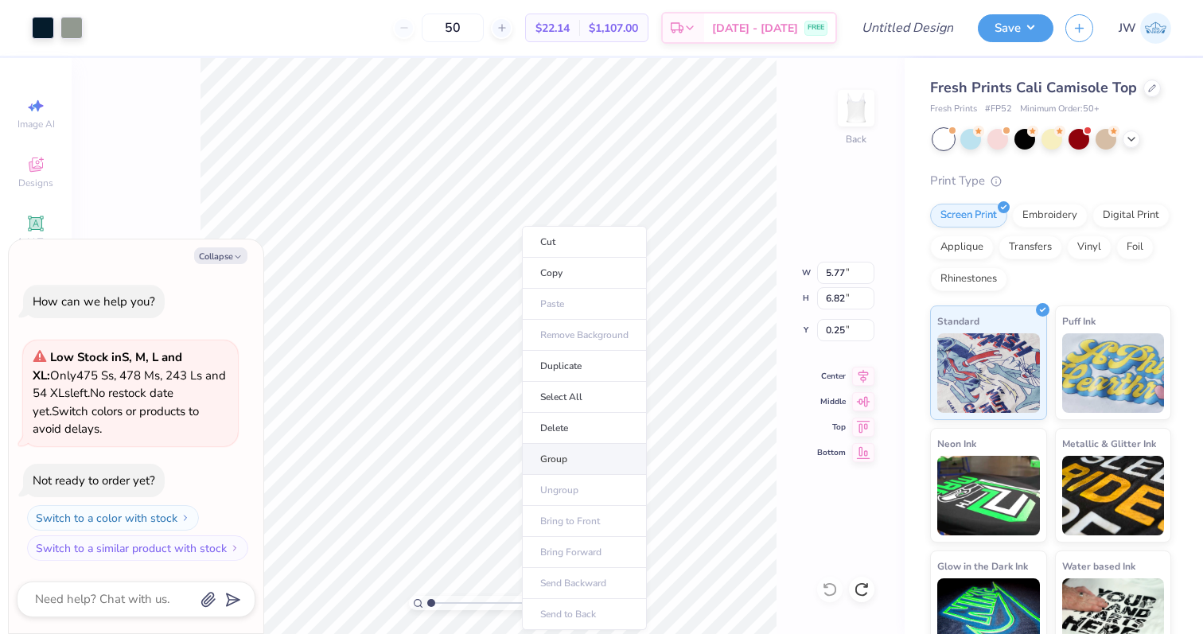
click at [582, 472] on li "Group" at bounding box center [584, 459] width 125 height 31
type textarea "x"
type input "3.23"
type input "3.82"
type input "3.25"
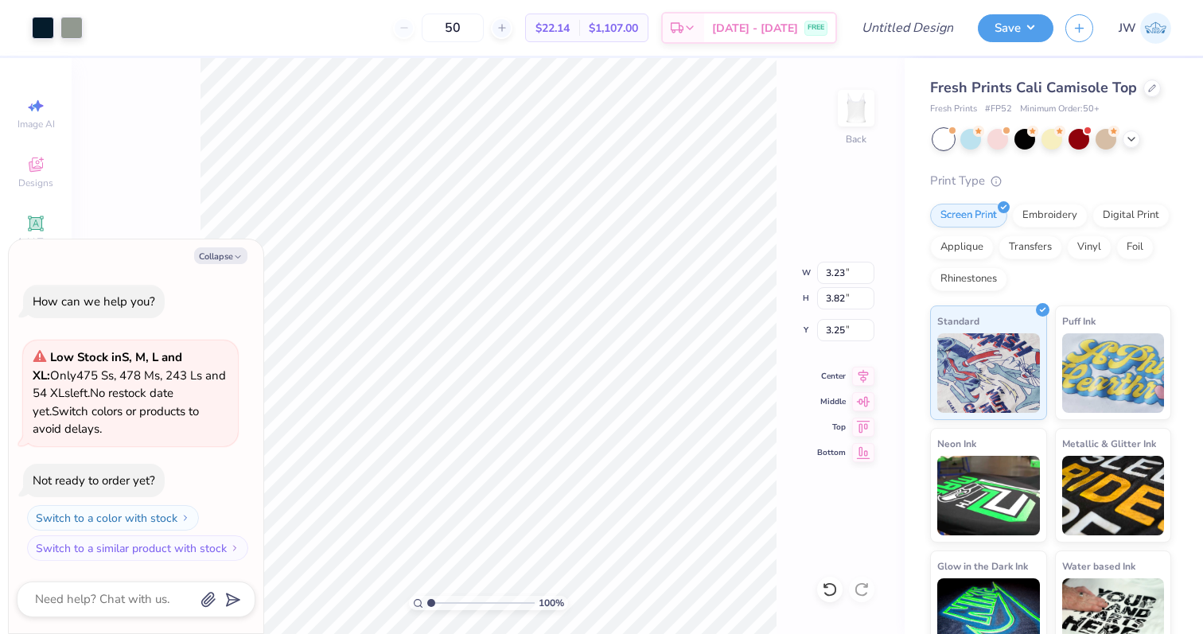
type textarea "x"
type input "2.00"
type textarea "x"
type input "4.23"
type input "5.00"
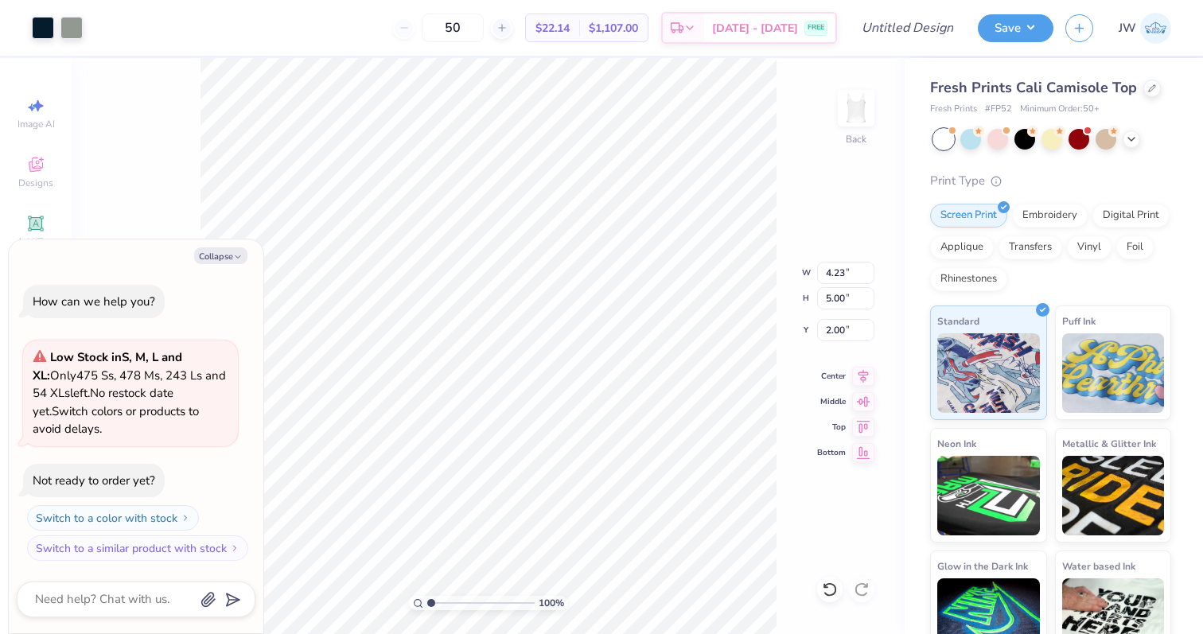
type textarea "x"
click at [919, 27] on input "Design Title" at bounding box center [927, 28] width 78 height 32
type input "R"
type textarea "x"
type input "RG"
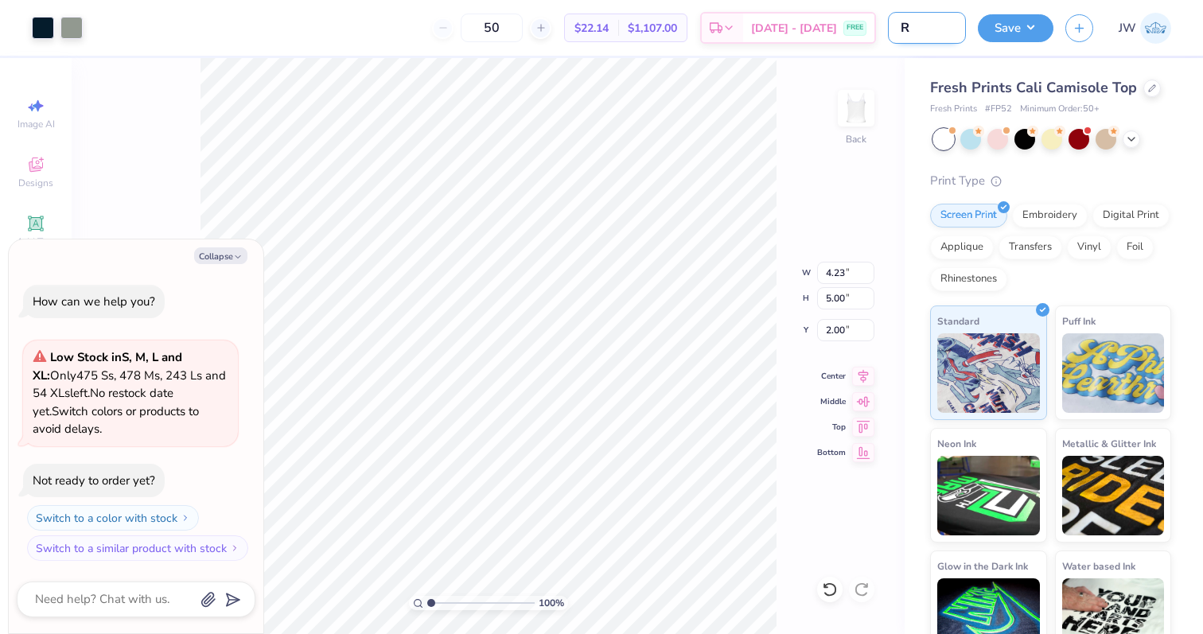
type textarea "x"
type input "RG"
type textarea "x"
type input "RG K"
type textarea "x"
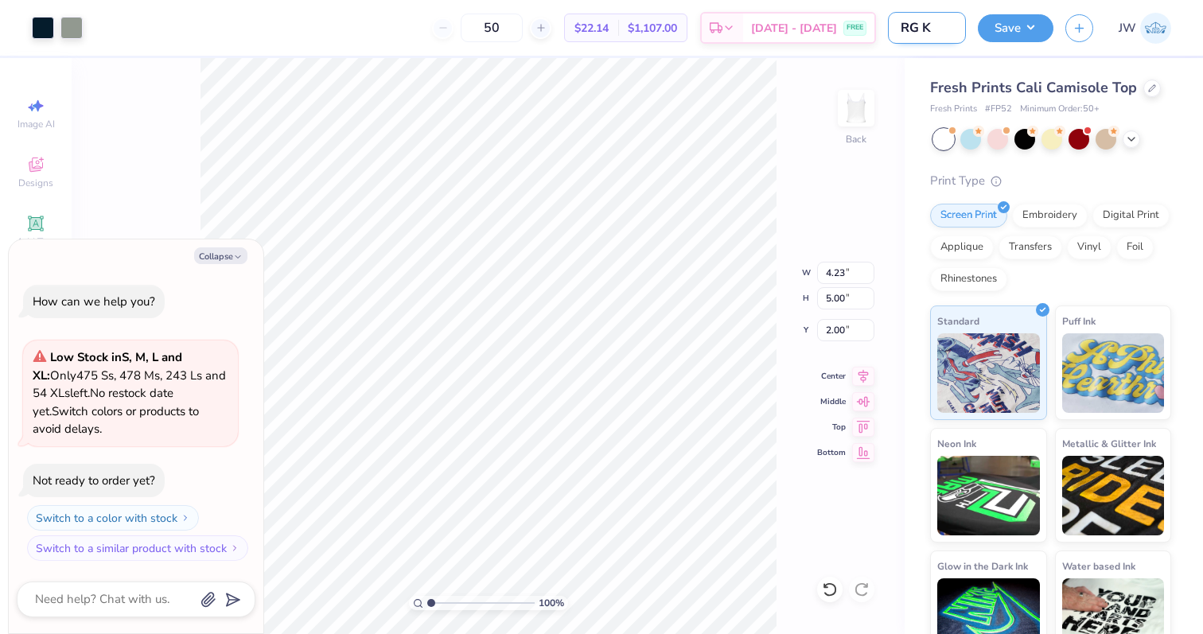
type input "RG Ke"
type textarea "x"
type input "RG Key"
type textarea "x"
type input "RG Key"
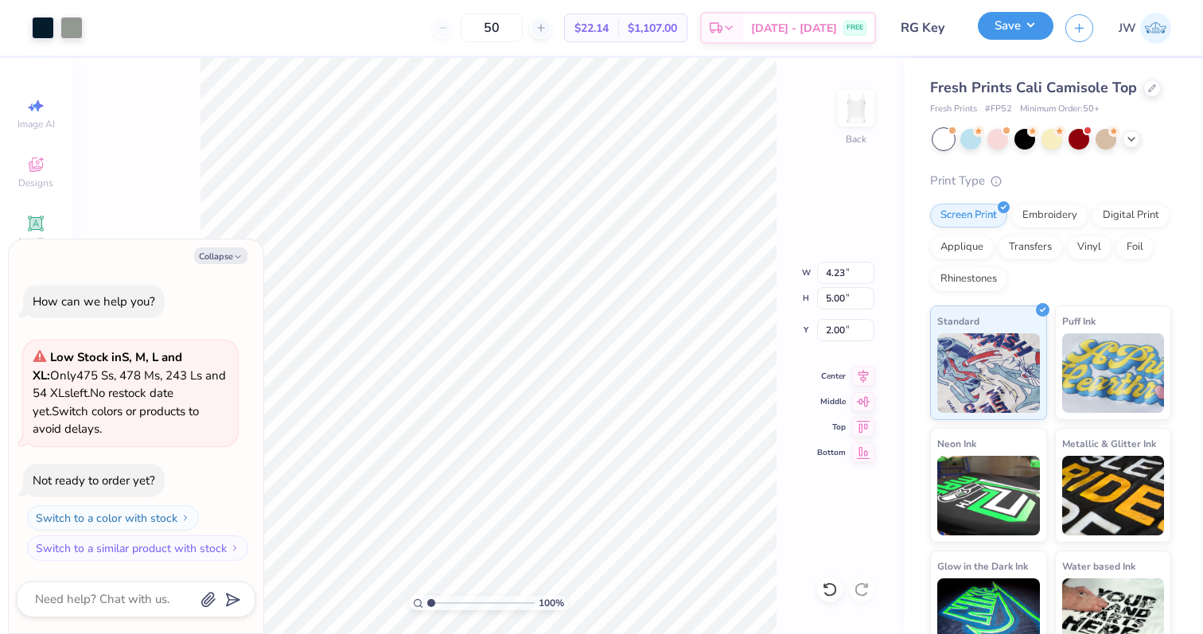
click at [1003, 25] on button "Save" at bounding box center [1016, 26] width 76 height 28
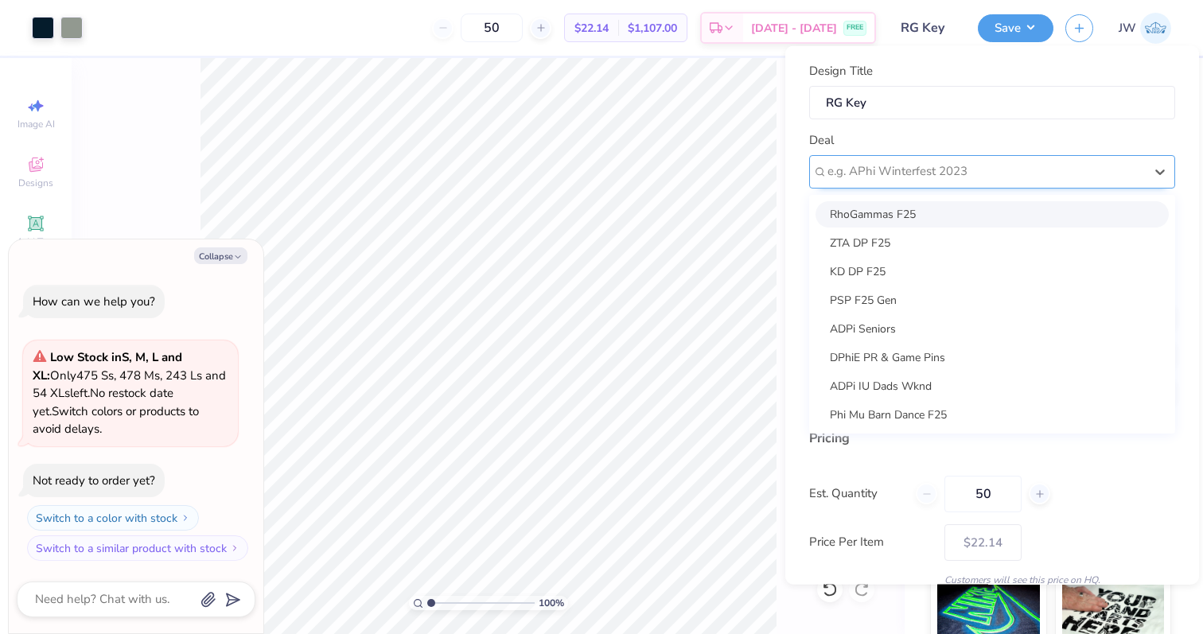
click at [910, 157] on div "e.g. APhi Winterfest 2023" at bounding box center [992, 170] width 366 height 33
click at [879, 218] on div "RhoGammas F25" at bounding box center [991, 213] width 353 height 26
type textarea "x"
type input "Catherine Wilbur"
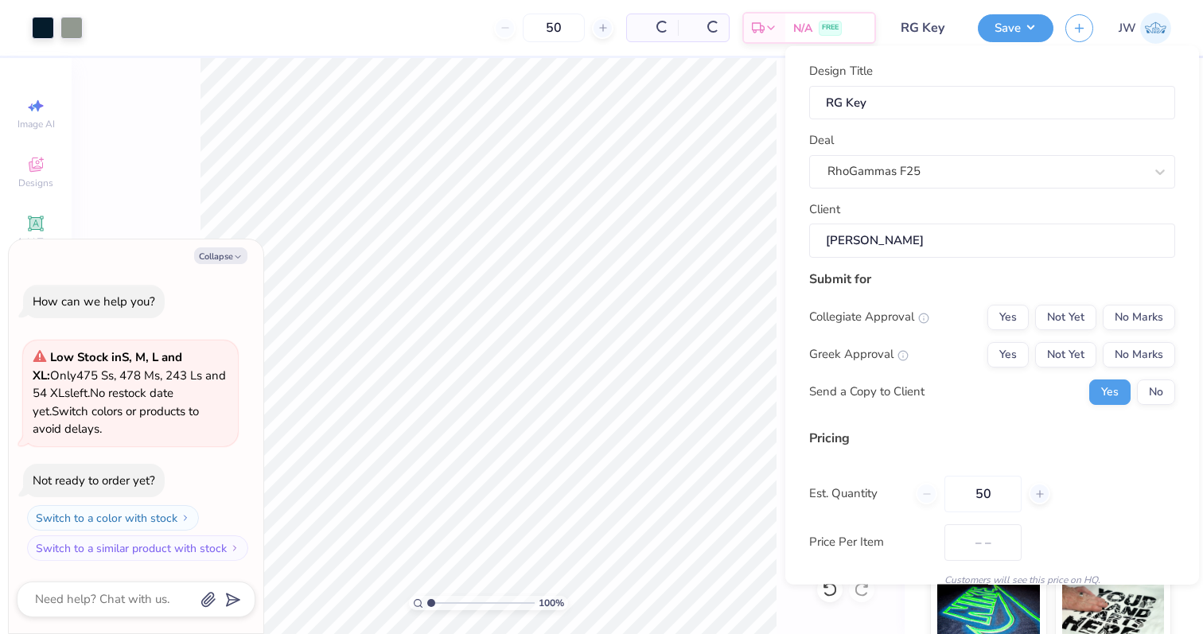
type input "$26.85"
click at [1149, 384] on button "No" at bounding box center [1156, 391] width 38 height 25
type textarea "x"
click at [1028, 356] on div "Yes Not Yet No Marks" at bounding box center [1081, 353] width 188 height 25
click at [1025, 356] on button "Yes" at bounding box center [1007, 353] width 41 height 25
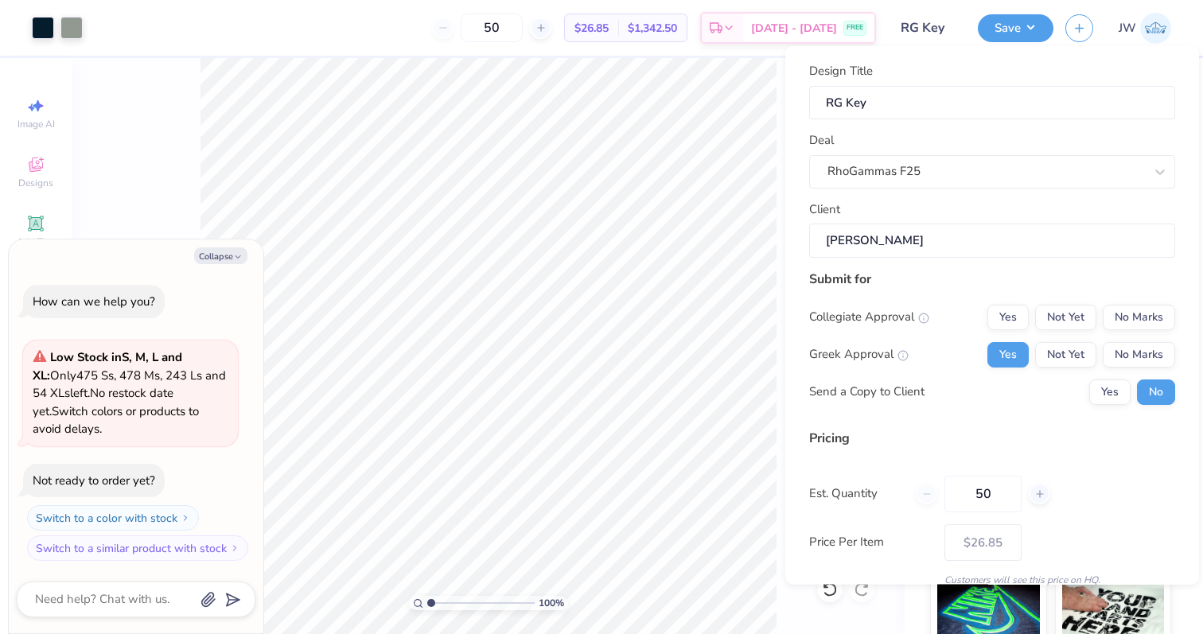
click at [1168, 301] on div "Submit for Collegiate Approval Yes Not Yet No Marks Greek Approval Yes Not Yet …" at bounding box center [992, 342] width 366 height 147
click at [1157, 310] on button "No Marks" at bounding box center [1138, 316] width 72 height 25
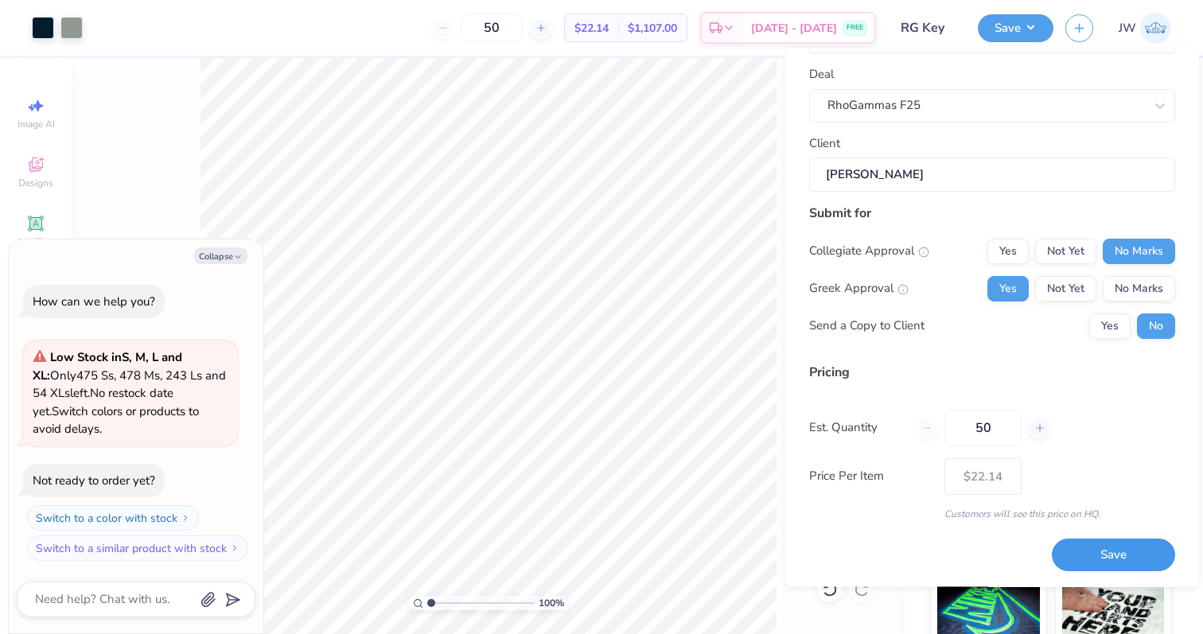
click at [1106, 546] on button "Save" at bounding box center [1113, 555] width 123 height 33
type input "$22.14"
type textarea "x"
type input "$22.14"
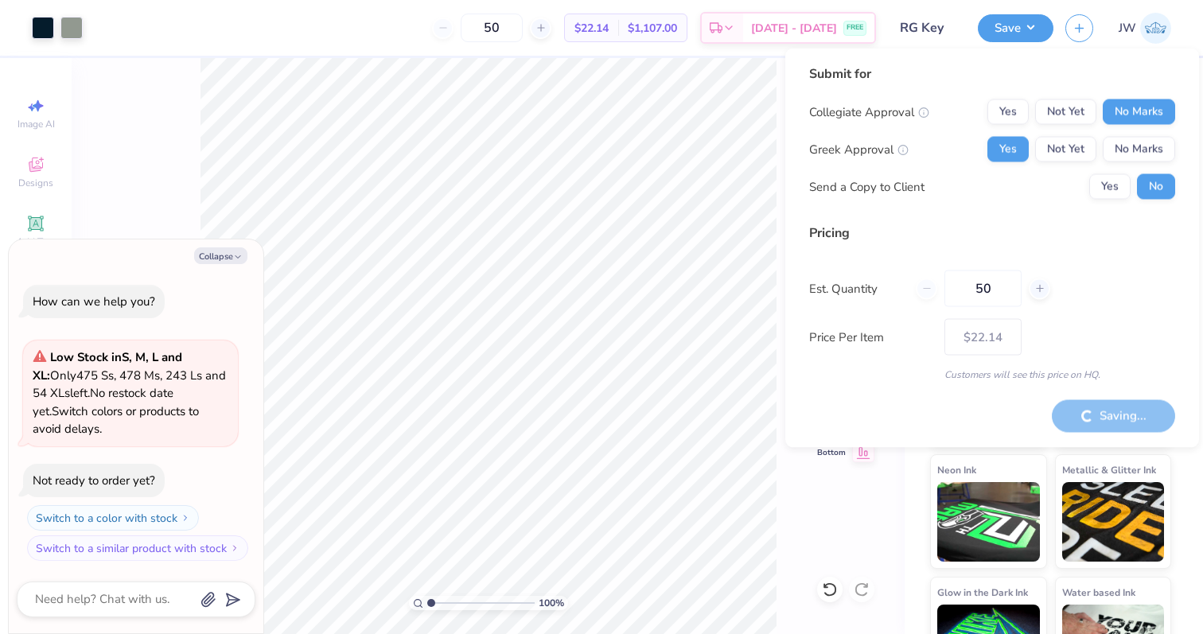
type textarea "x"
type input "$22.14"
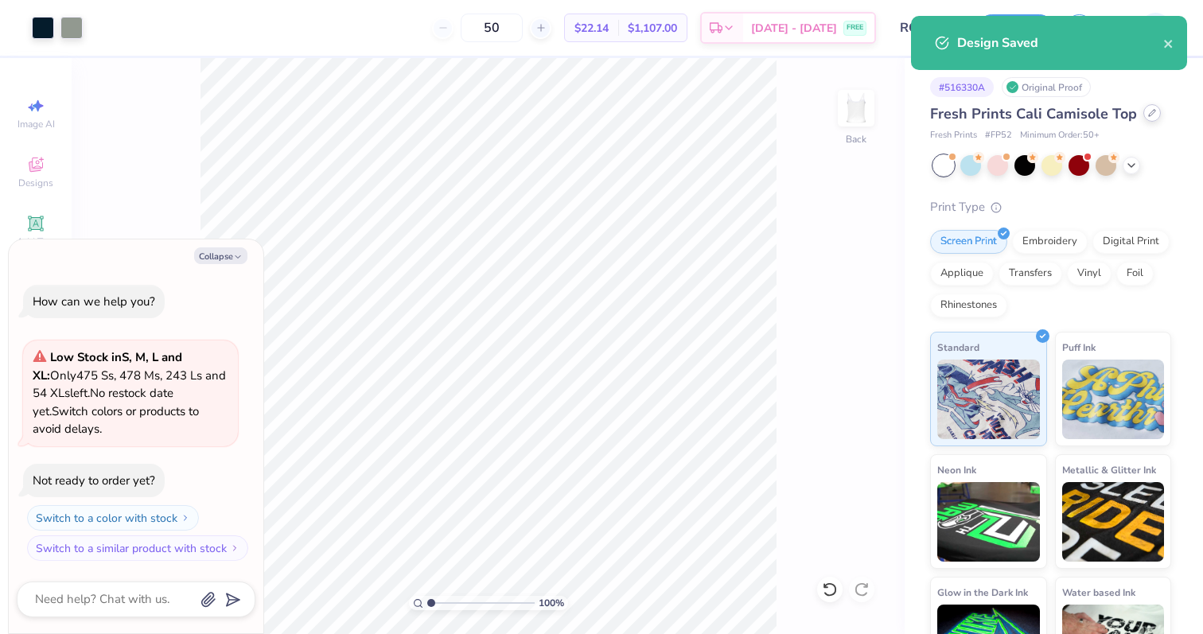
click at [1144, 109] on div at bounding box center [1151, 112] width 17 height 17
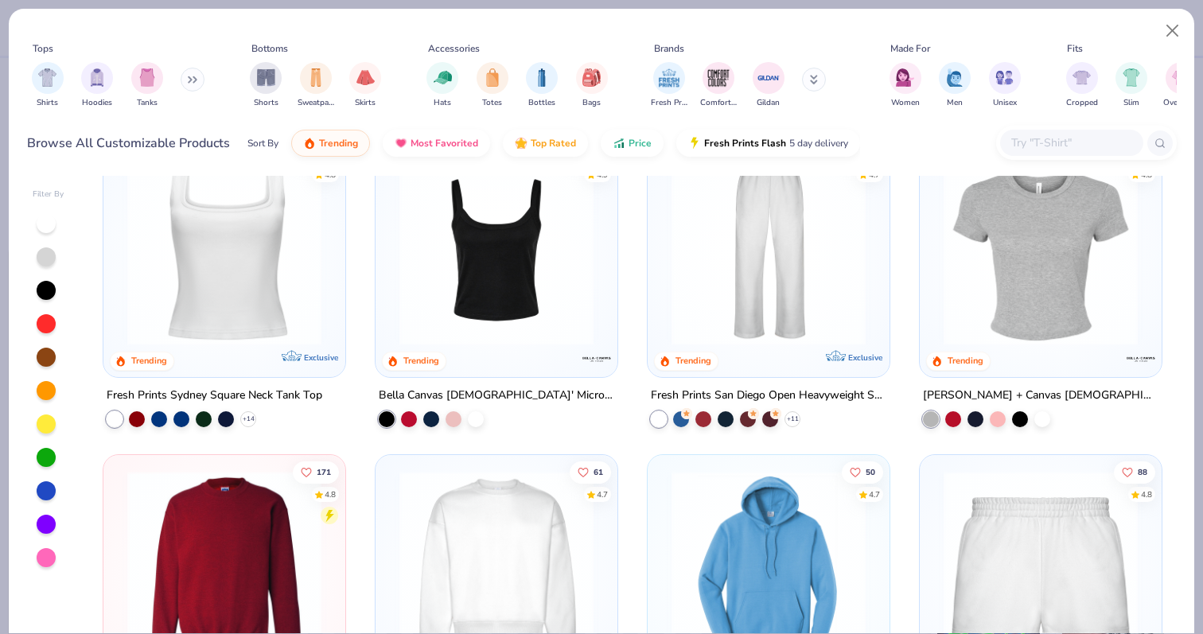
scroll to position [679, 0]
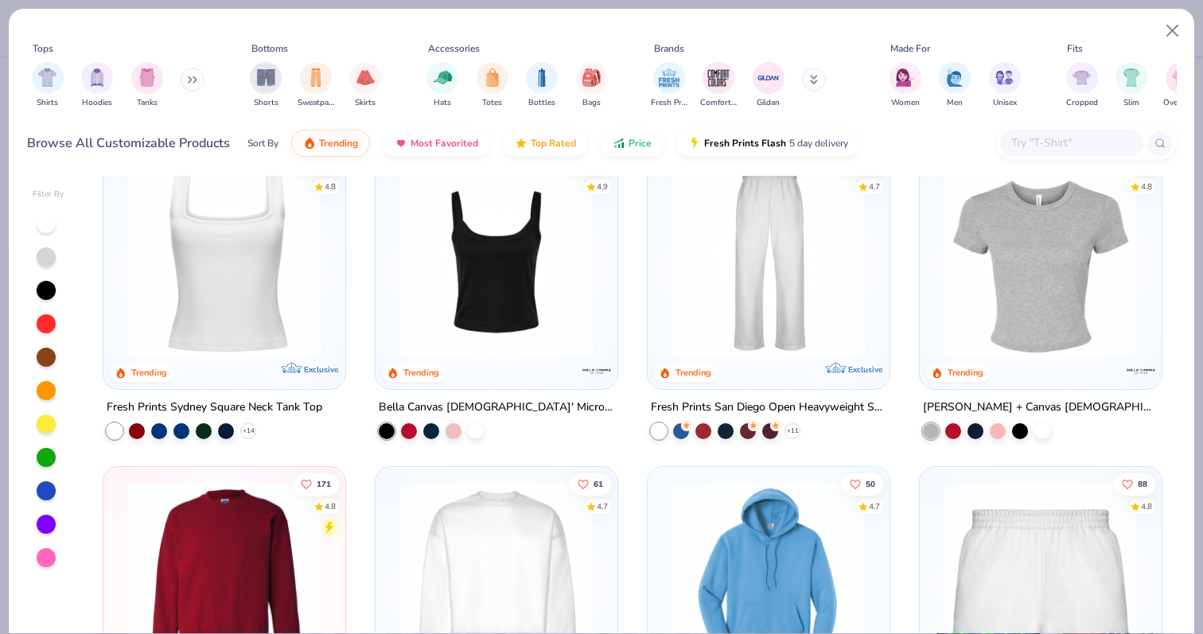
click at [534, 290] on img at bounding box center [496, 259] width 210 height 194
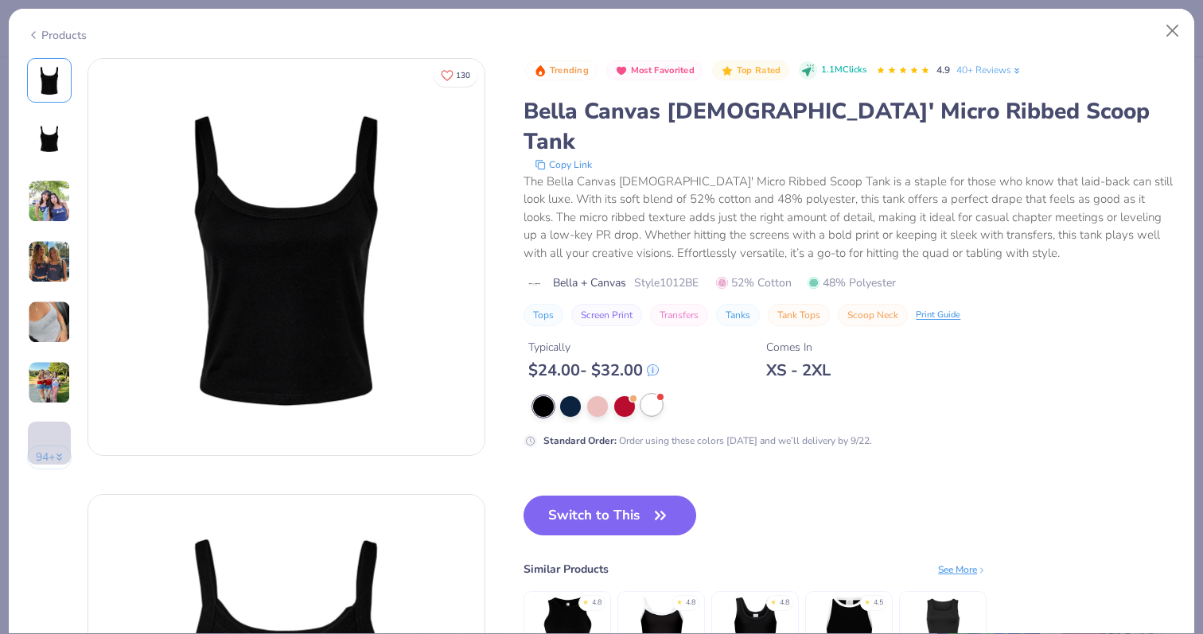
click at [657, 395] on div at bounding box center [651, 405] width 21 height 21
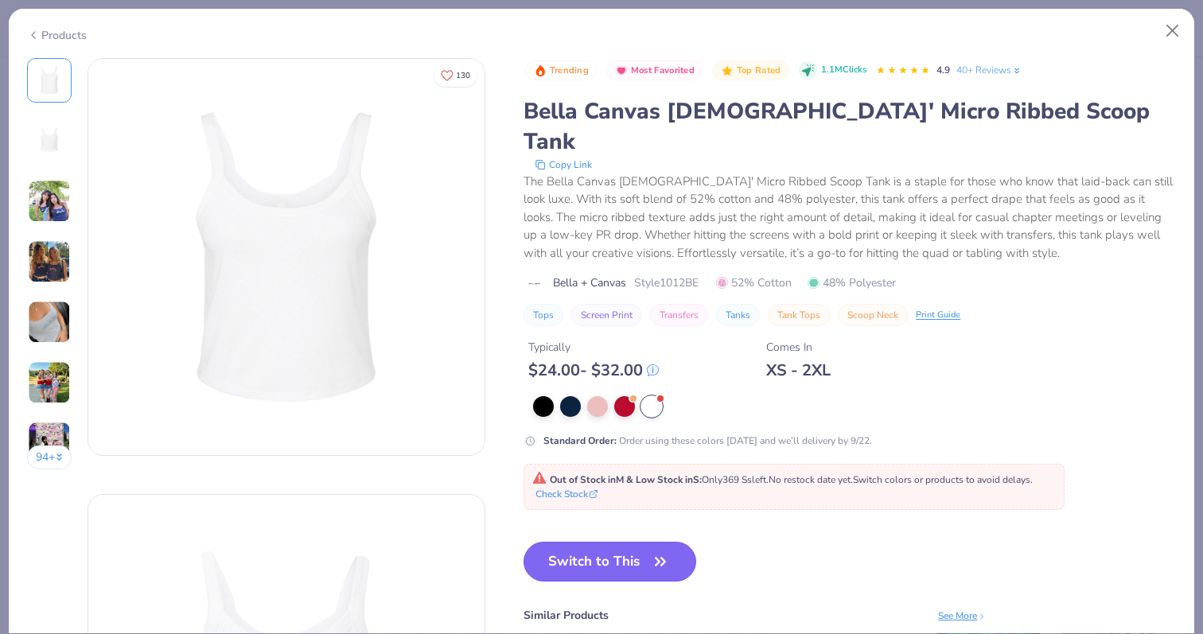
click at [659, 550] on icon "button" at bounding box center [660, 561] width 22 height 22
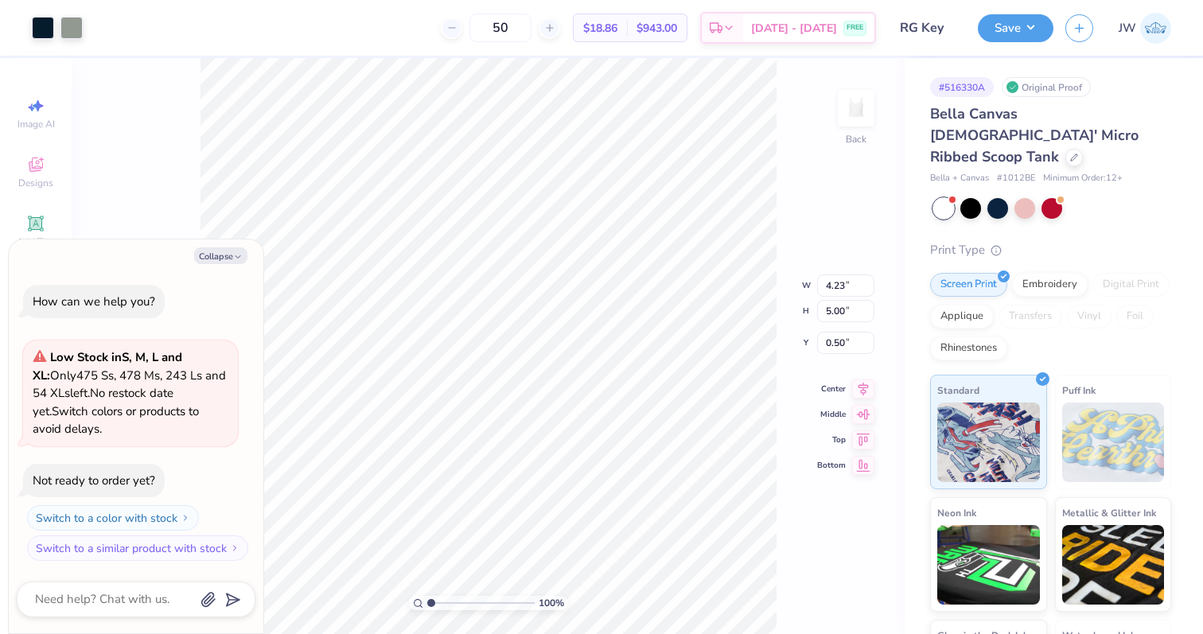
type textarea "x"
type input "3.09"
type input "3.65"
type input "1.85"
type textarea "x"
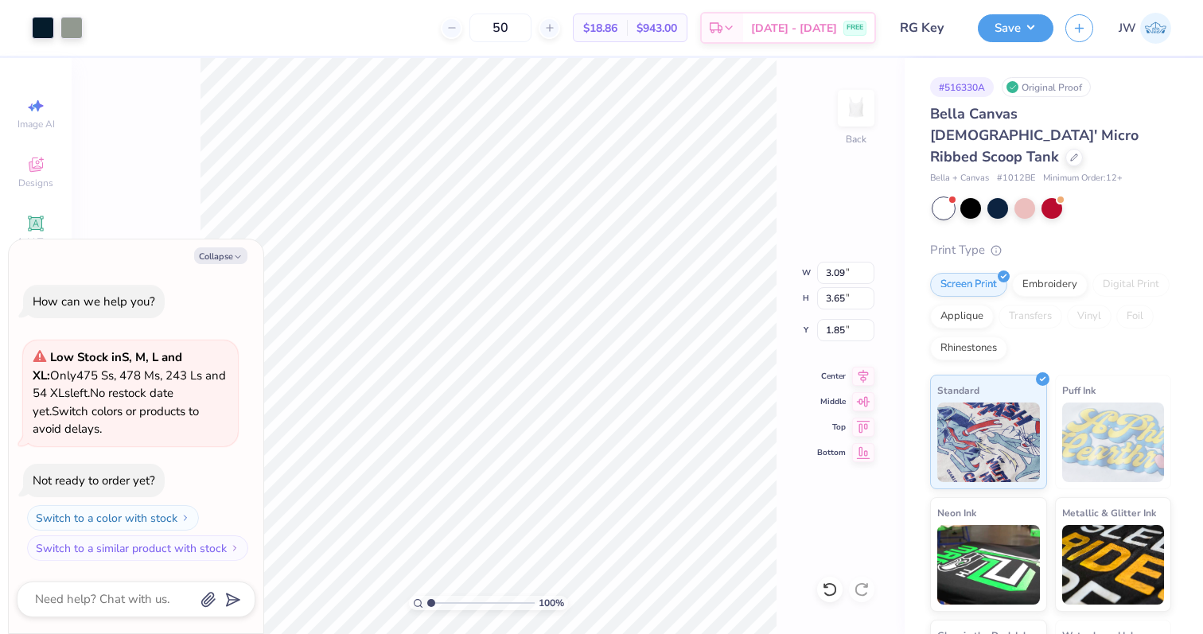
type input "0.50"
click at [1005, 17] on button "Save" at bounding box center [1016, 26] width 76 height 28
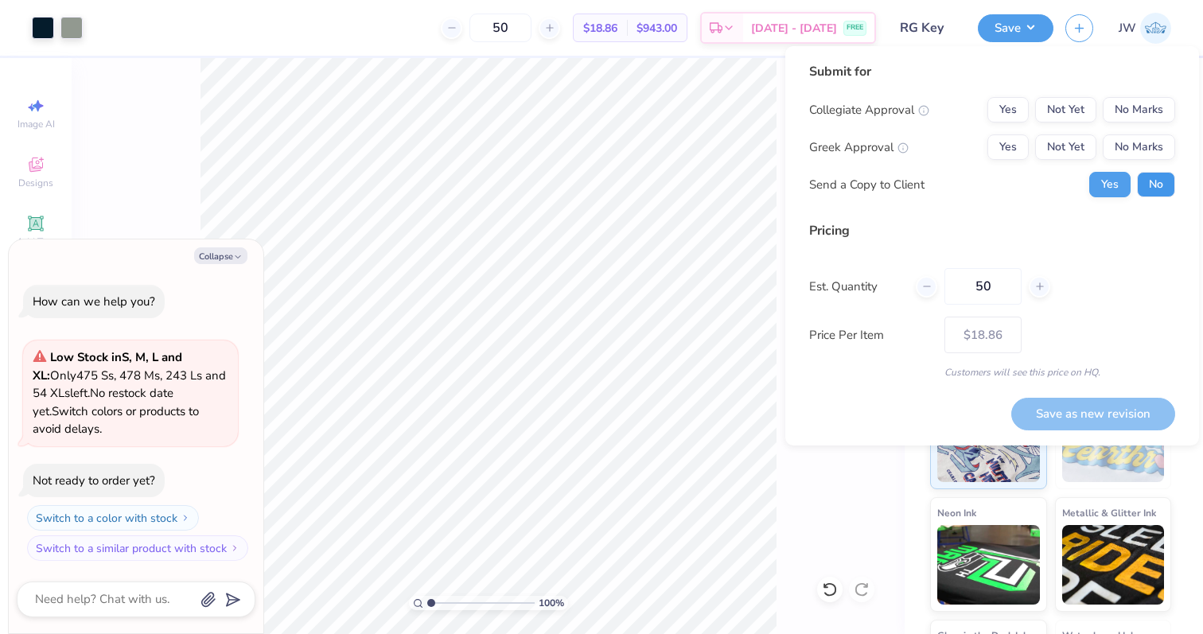
click at [1154, 186] on button "No" at bounding box center [1156, 184] width 38 height 25
type textarea "x"
click at [1006, 173] on div "Send a Copy to Client Yes No" at bounding box center [992, 184] width 366 height 25
click at [1001, 141] on button "Yes" at bounding box center [1007, 146] width 41 height 25
click at [1146, 119] on button "No Marks" at bounding box center [1138, 109] width 72 height 25
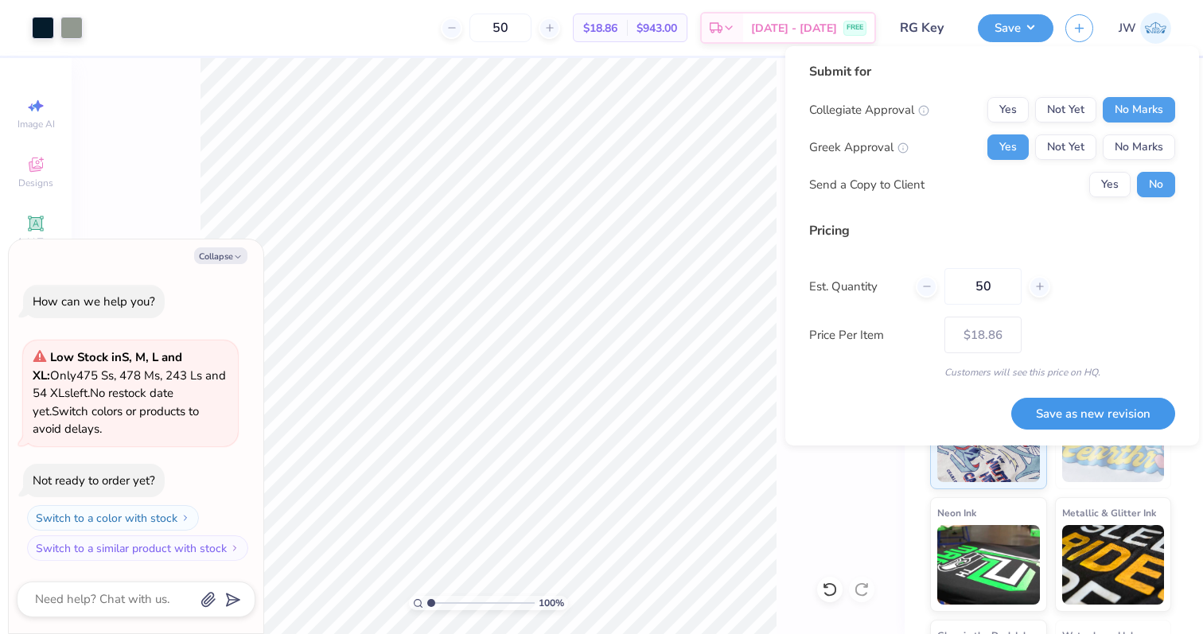
click at [1107, 426] on button "Save as new revision" at bounding box center [1093, 414] width 164 height 33
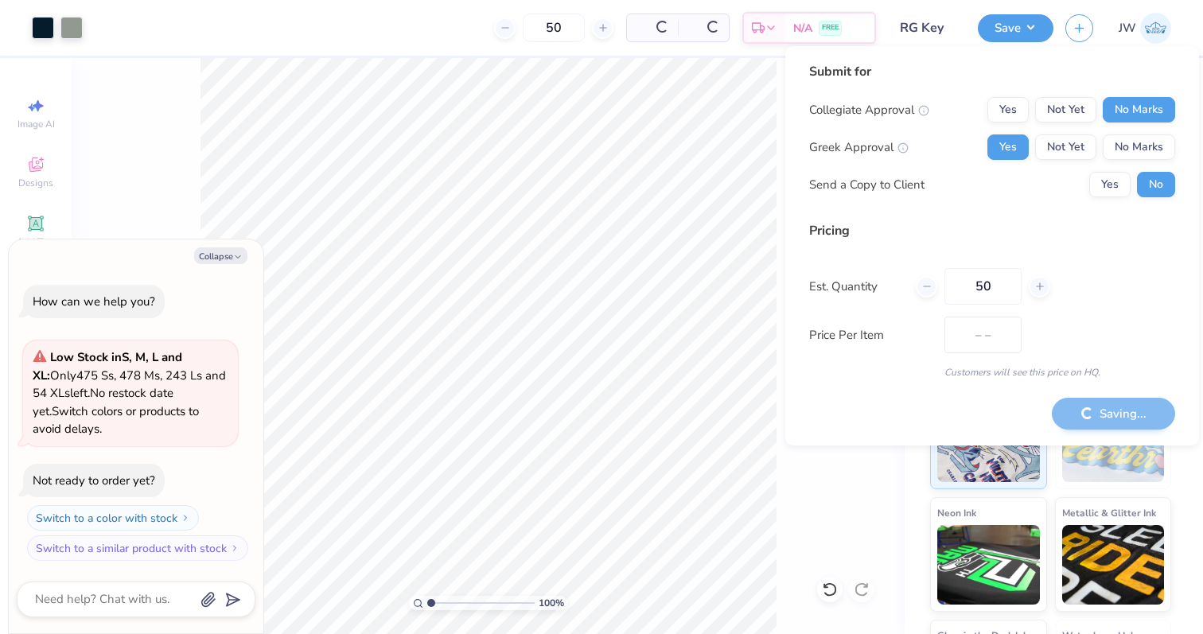
type input "$18.86"
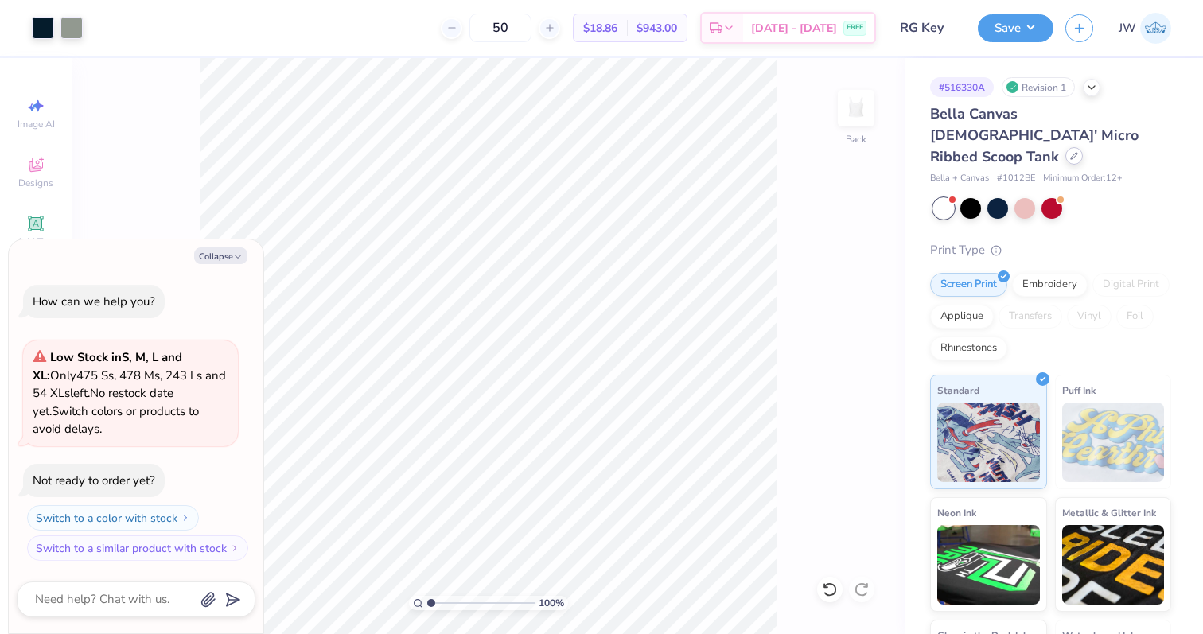
click at [1065, 147] on div at bounding box center [1073, 155] width 17 height 17
type textarea "x"
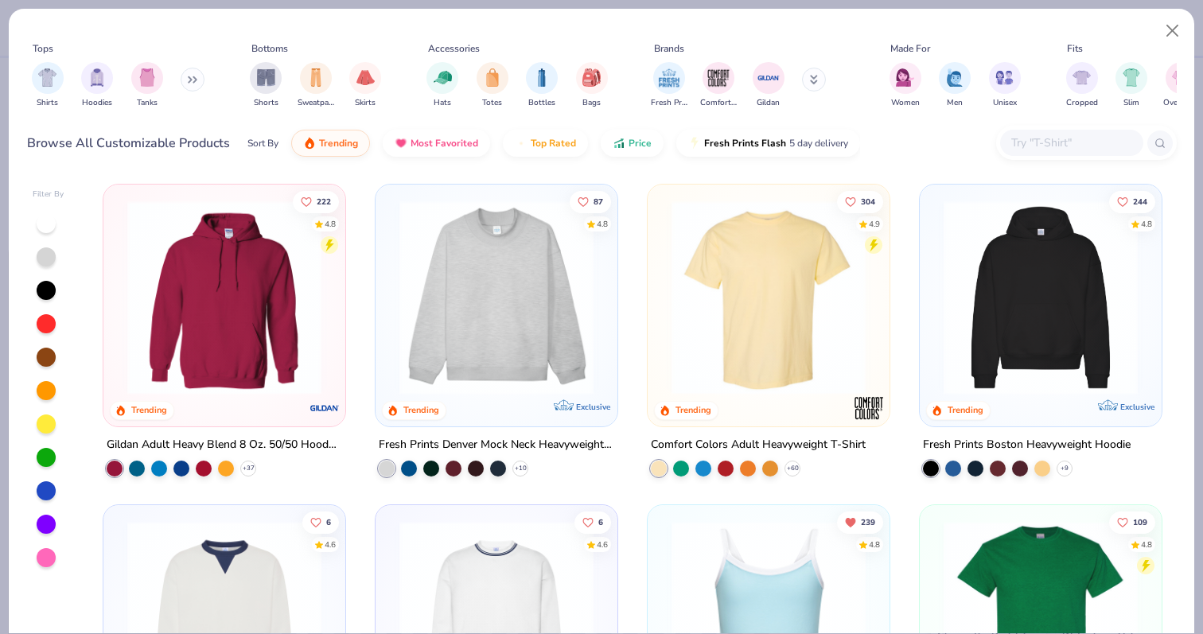
click at [1020, 149] on input "text" at bounding box center [1070, 143] width 122 height 18
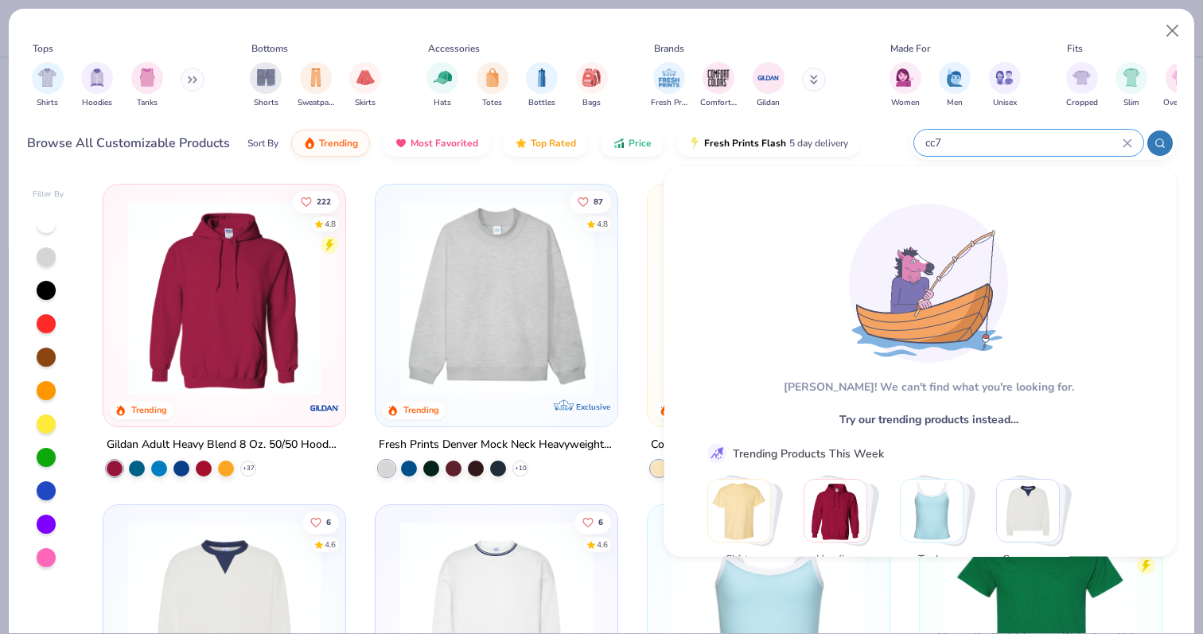
type input "cc7"
click at [745, 504] on img "Stack Card Button Shirts" at bounding box center [739, 511] width 62 height 62
type textarea "x"
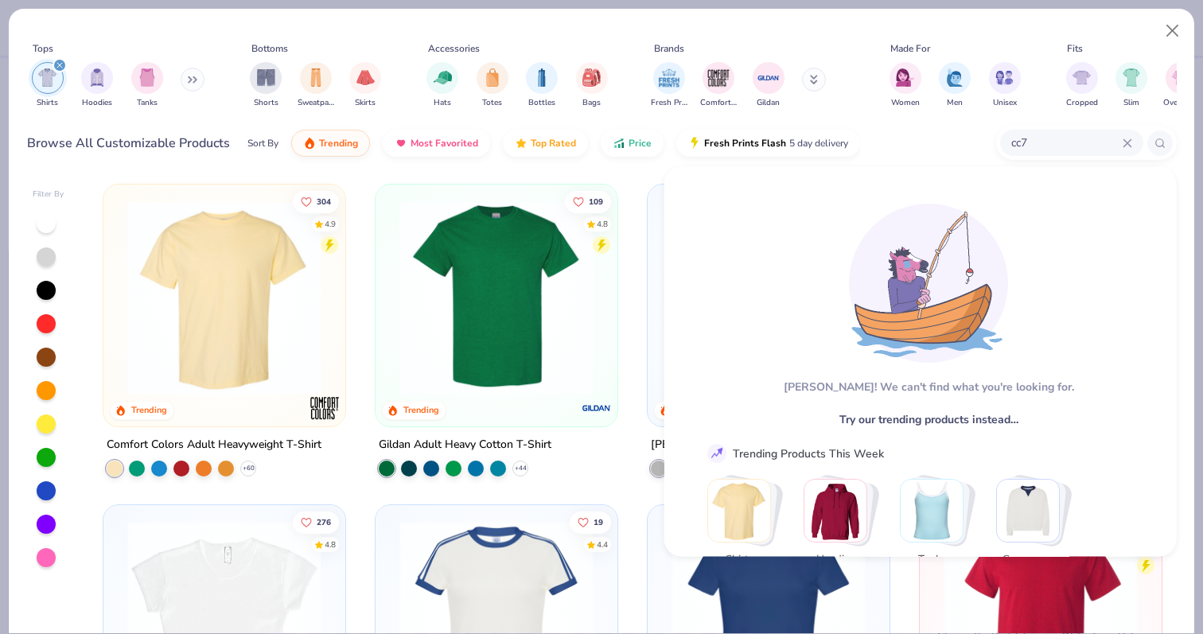
click at [227, 294] on img at bounding box center [224, 297] width 210 height 194
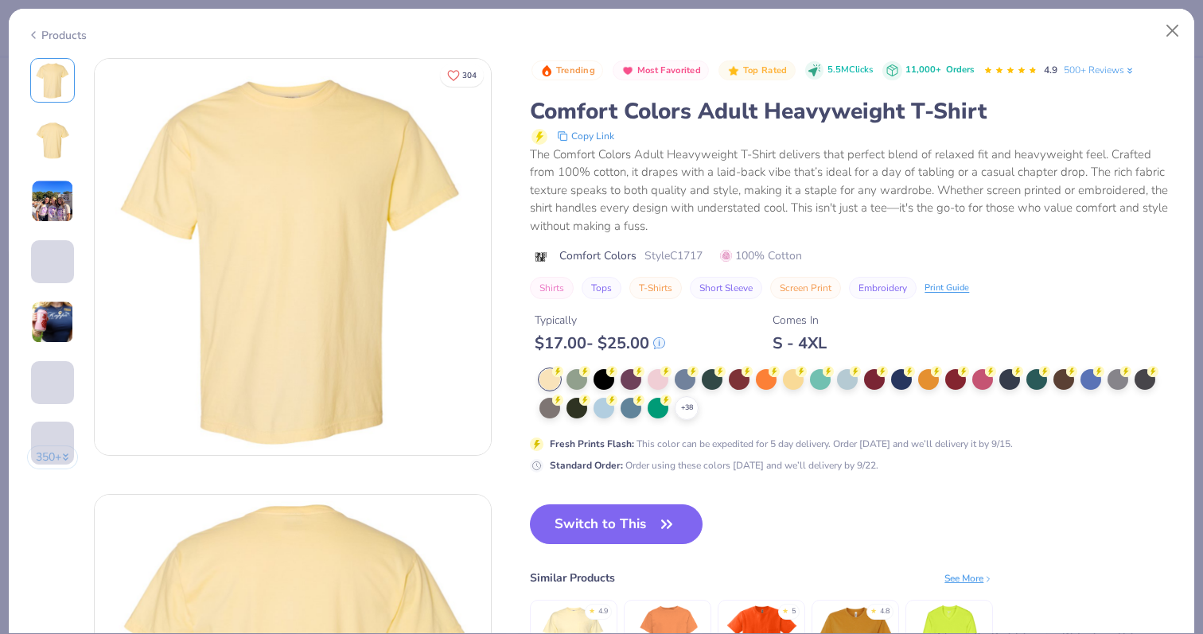
click at [702, 406] on div "+ 38" at bounding box center [852, 394] width 627 height 51
click at [689, 406] on icon at bounding box center [686, 408] width 13 height 13
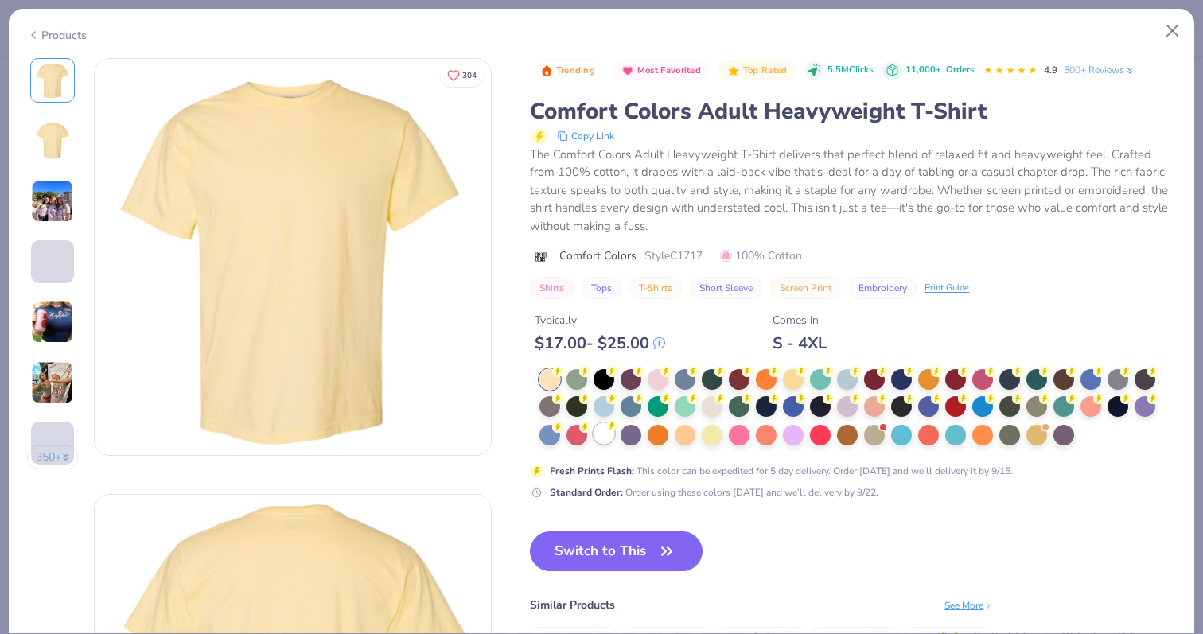
click at [609, 441] on div at bounding box center [603, 433] width 21 height 21
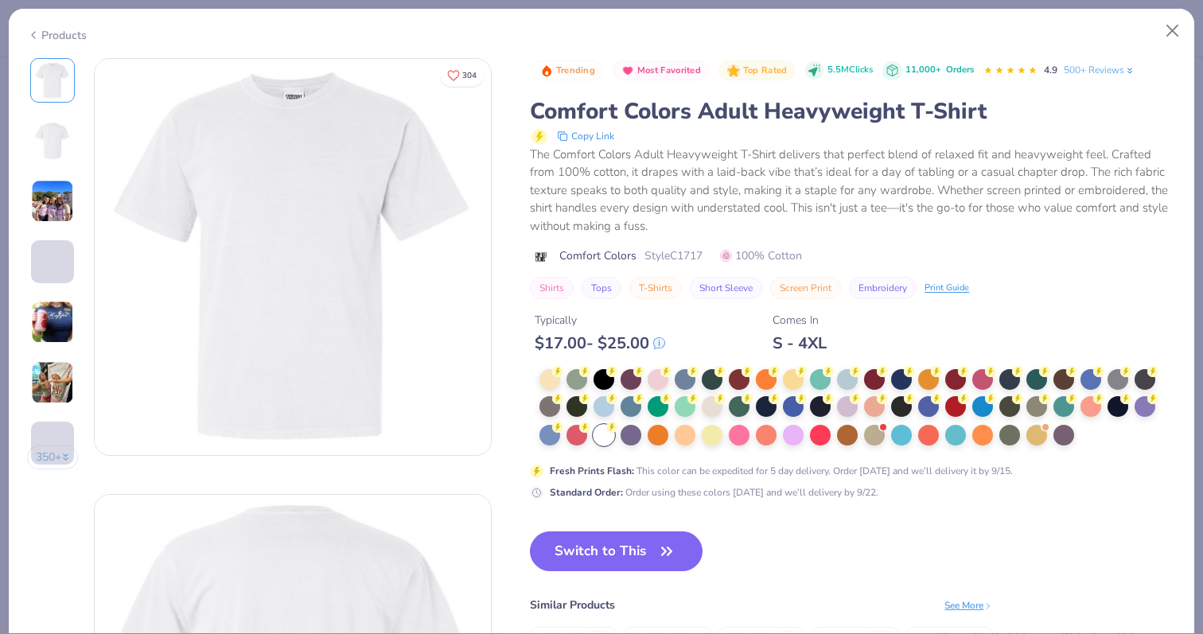
drag, startPoint x: 617, startPoint y: 545, endPoint x: 538, endPoint y: 331, distance: 228.3
click at [617, 545] on button "Switch to This" at bounding box center [616, 551] width 173 height 40
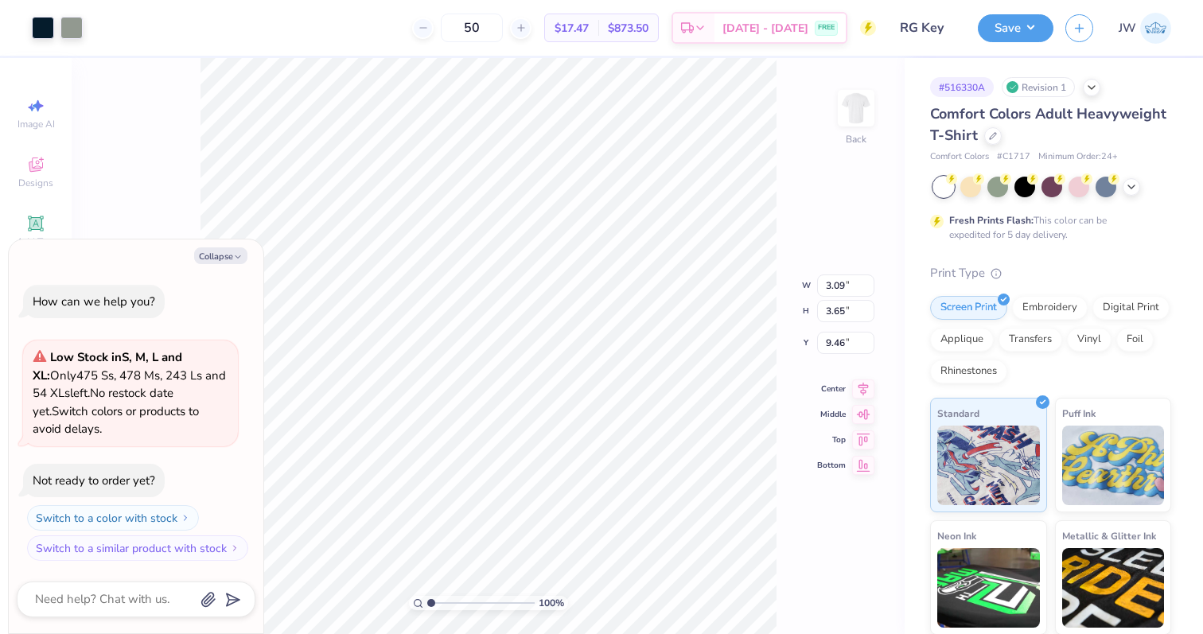
type textarea "x"
type input "4.01"
type textarea "x"
type input "6.03"
type input "7.12"
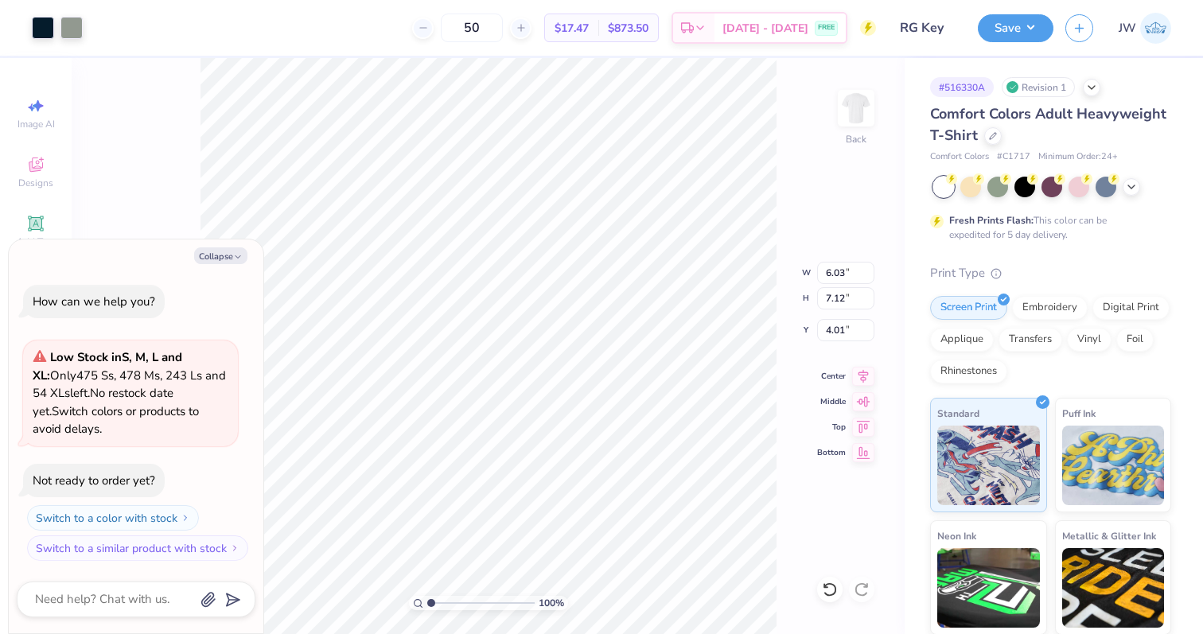
type textarea "x"
type input "2.33"
type textarea "x"
type input "5.23"
type input "6.19"
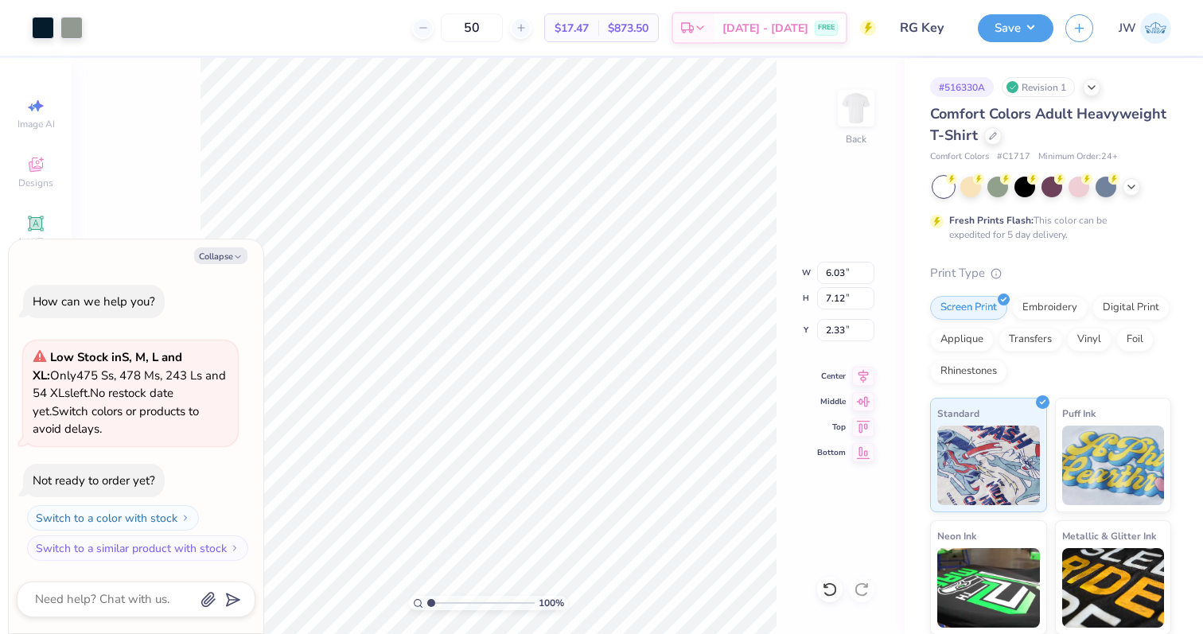
type input "3.27"
type textarea "x"
type input "2.41"
click at [1030, 45] on div "Save JW" at bounding box center [1090, 28] width 225 height 56
click at [1014, 41] on div "Save" at bounding box center [1016, 28] width 76 height 28
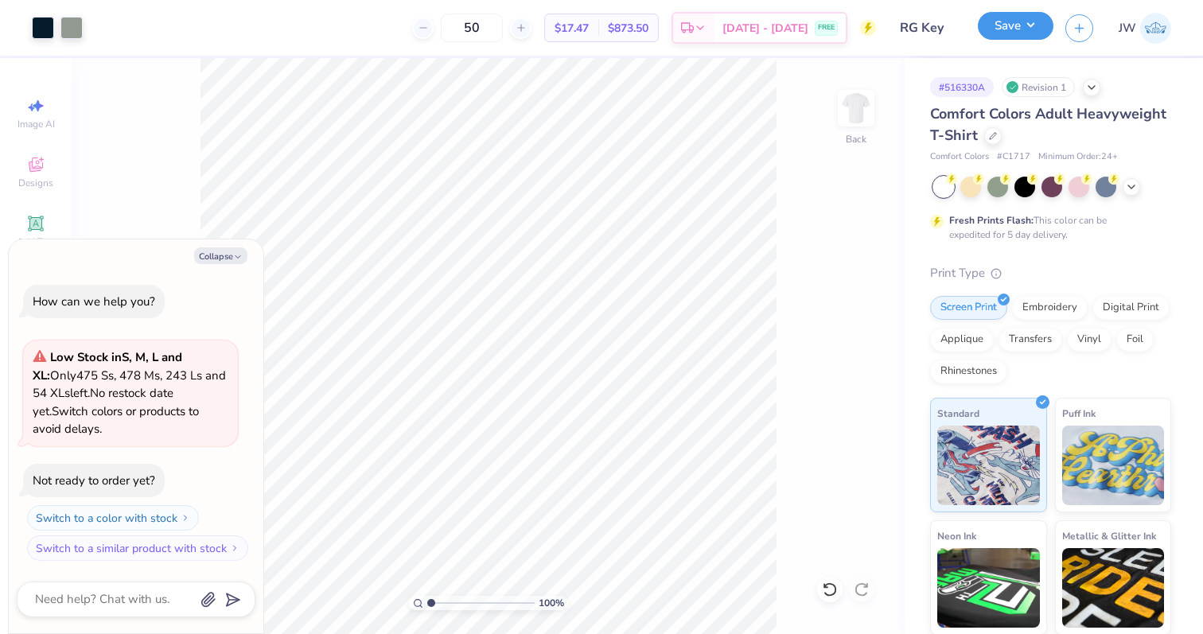
click at [993, 18] on button "Save" at bounding box center [1016, 26] width 76 height 28
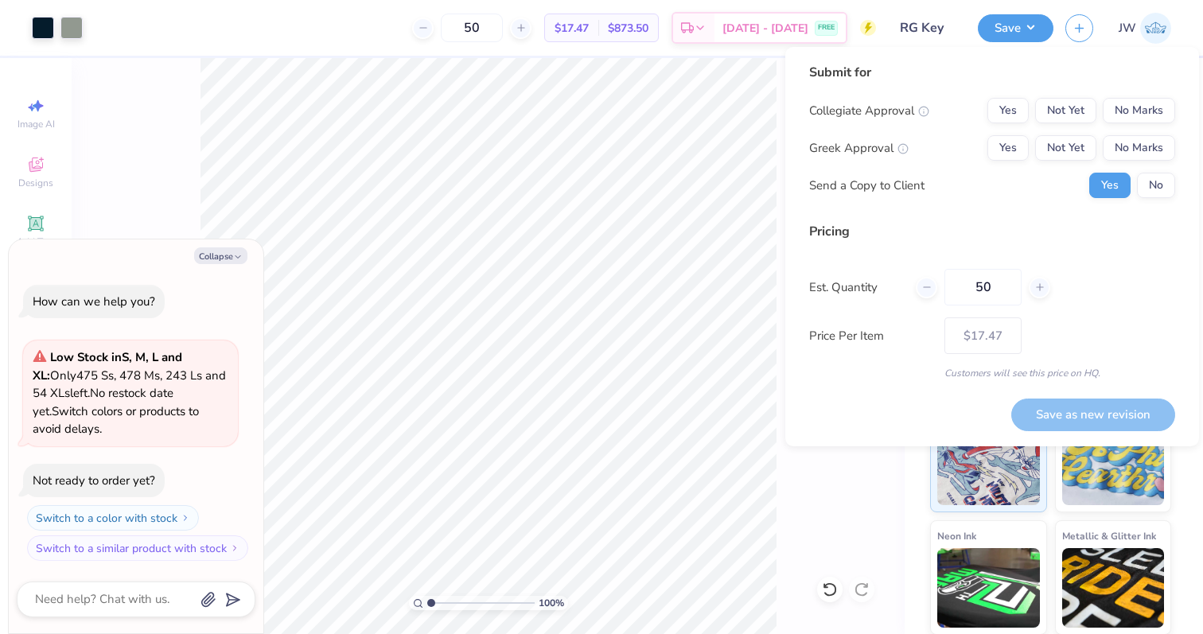
click at [1150, 171] on div "Collegiate Approval Yes Not Yet No Marks Greek Approval Yes Not Yet No Marks Se…" at bounding box center [992, 148] width 366 height 100
click at [1150, 186] on button "No" at bounding box center [1156, 185] width 38 height 25
type textarea "x"
click at [1004, 155] on button "Yes" at bounding box center [1007, 147] width 41 height 25
click at [1138, 114] on button "No Marks" at bounding box center [1138, 110] width 72 height 25
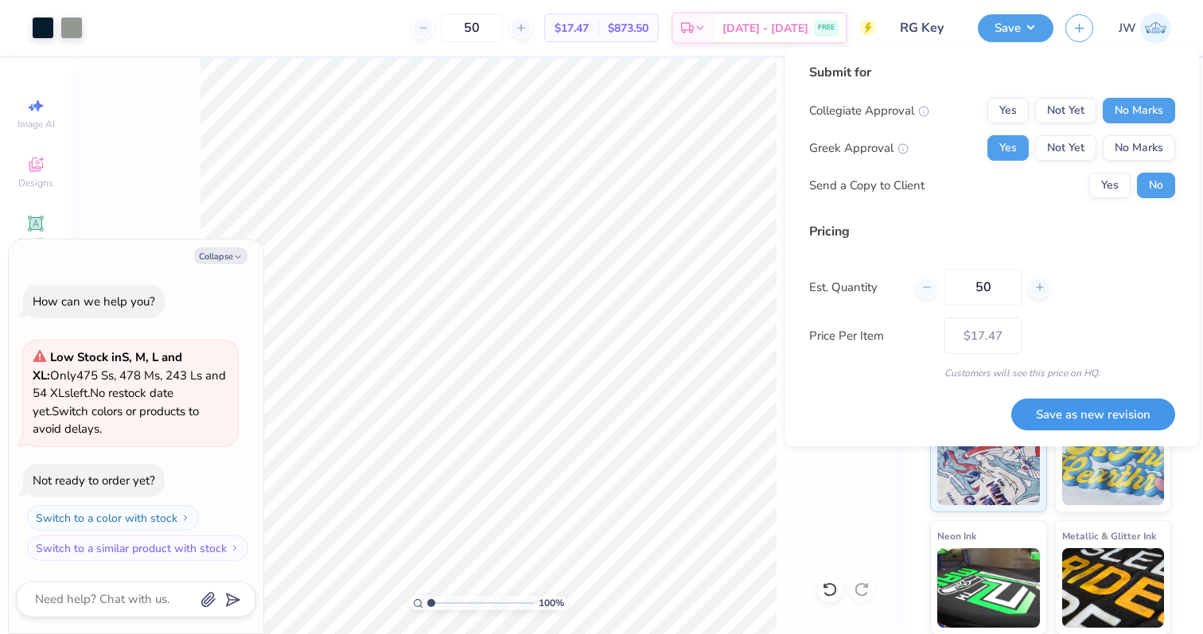
click at [1107, 403] on button "Save as new revision" at bounding box center [1093, 415] width 164 height 33
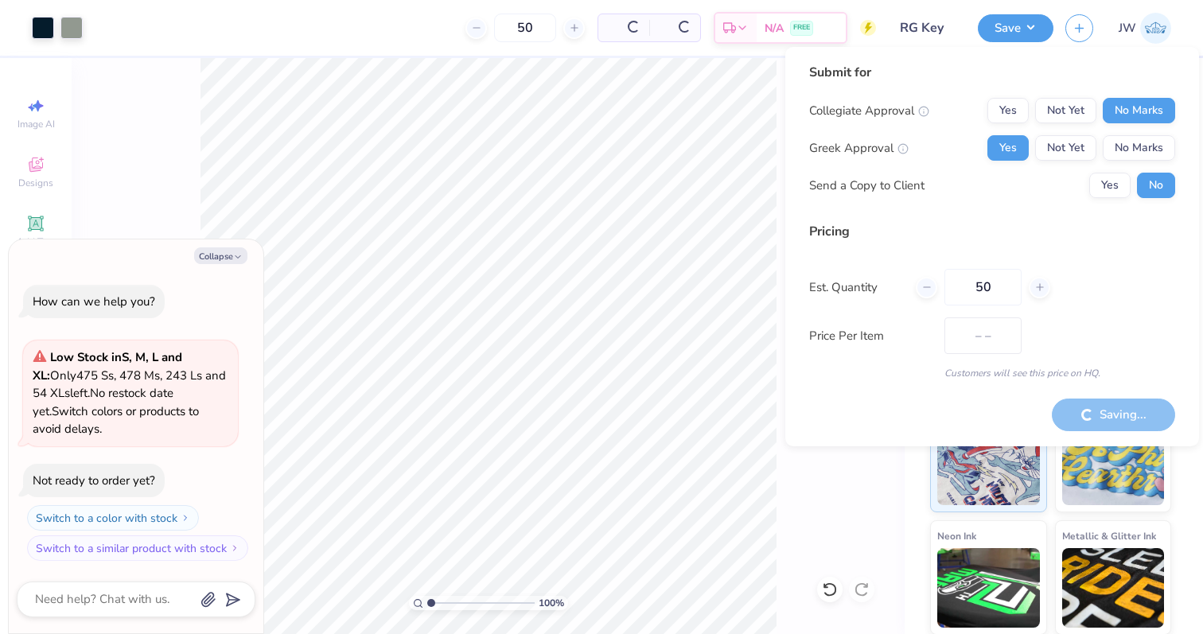
type input "$17.47"
type textarea "x"
